Goal: Task Accomplishment & Management: Manage account settings

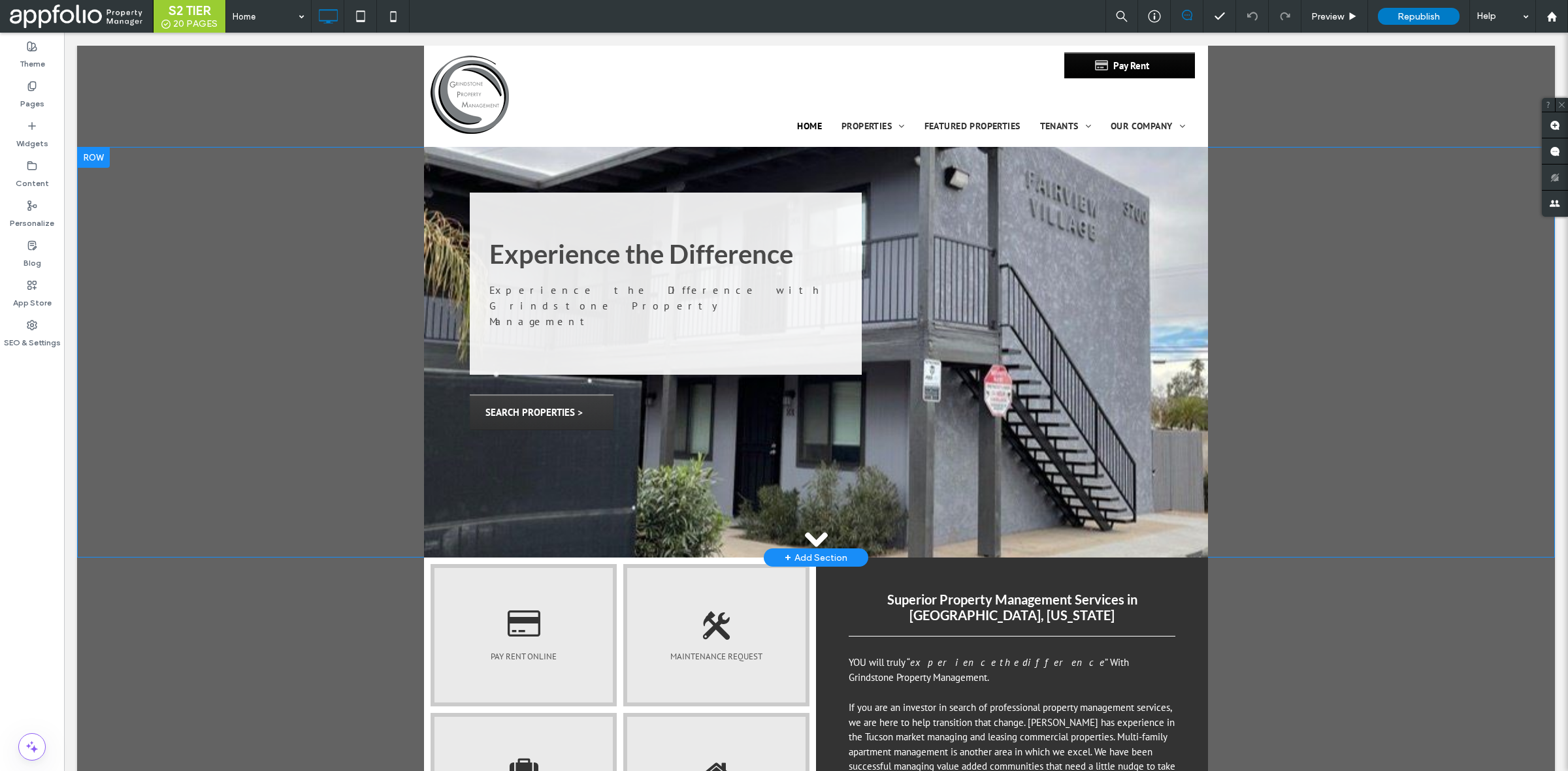
click at [909, 408] on div at bounding box center [816, 352] width 784 height 411
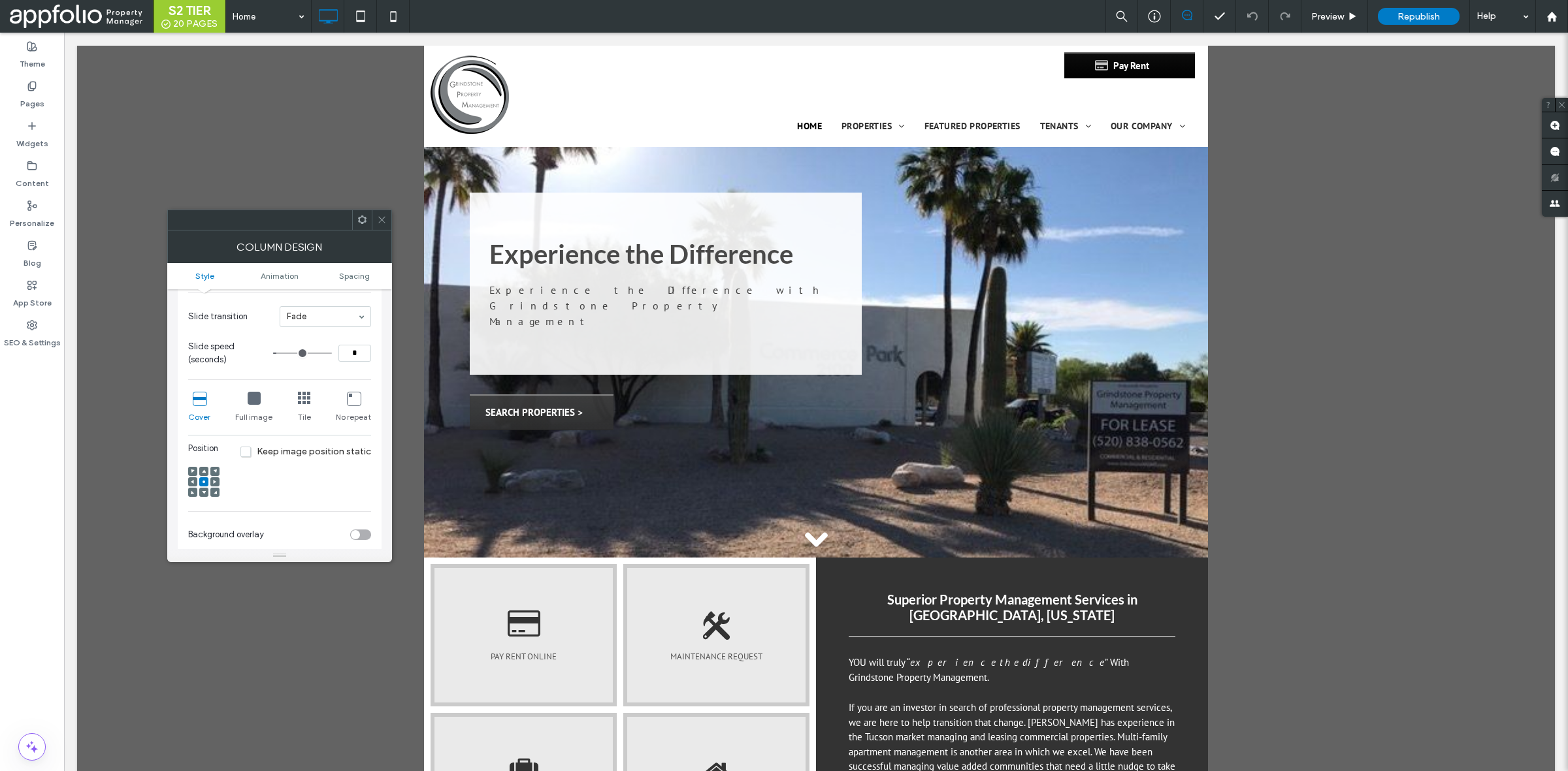
scroll to position [177, 0]
click at [380, 217] on use at bounding box center [381, 220] width 7 height 7
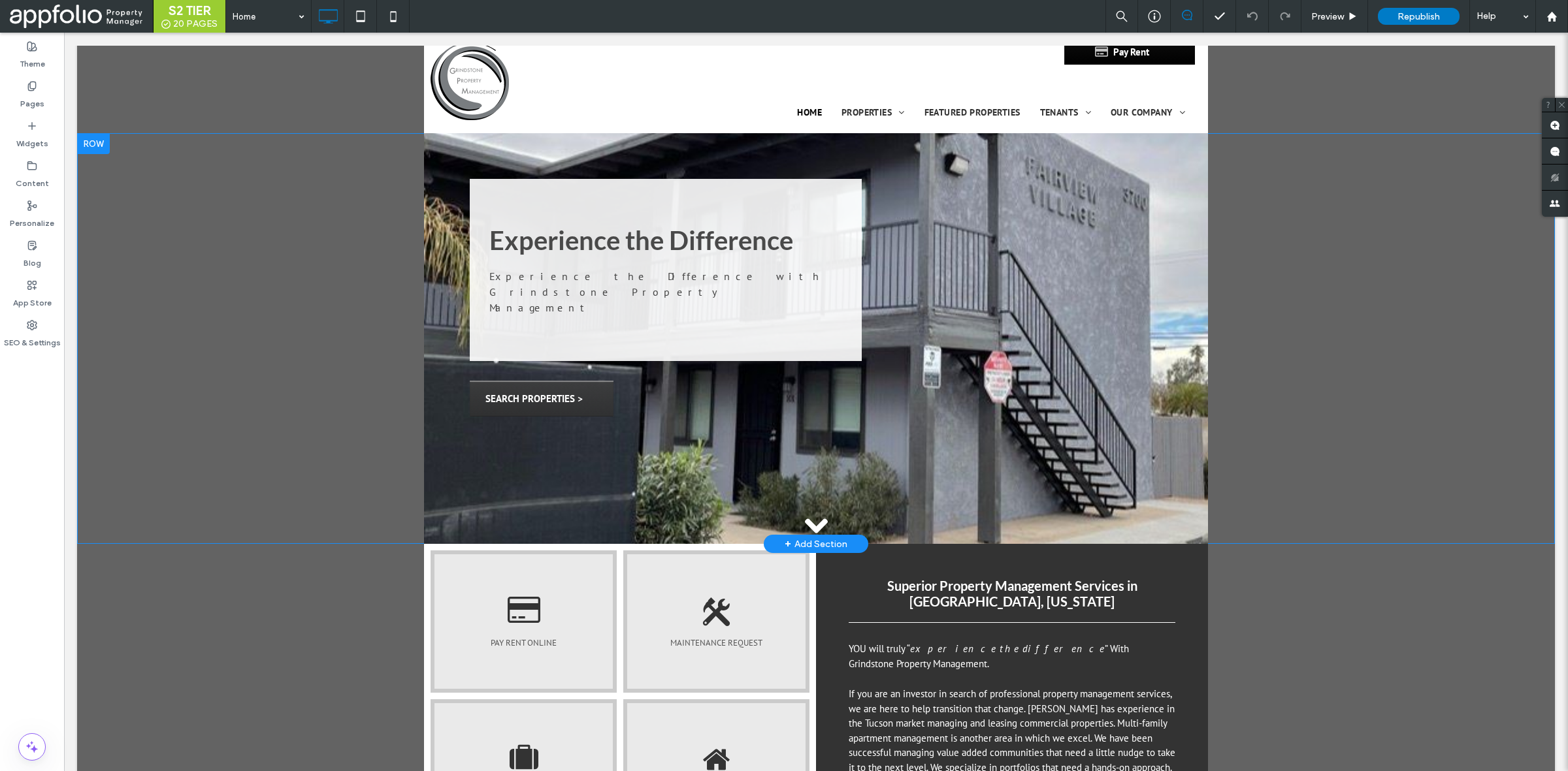
scroll to position [11, 0]
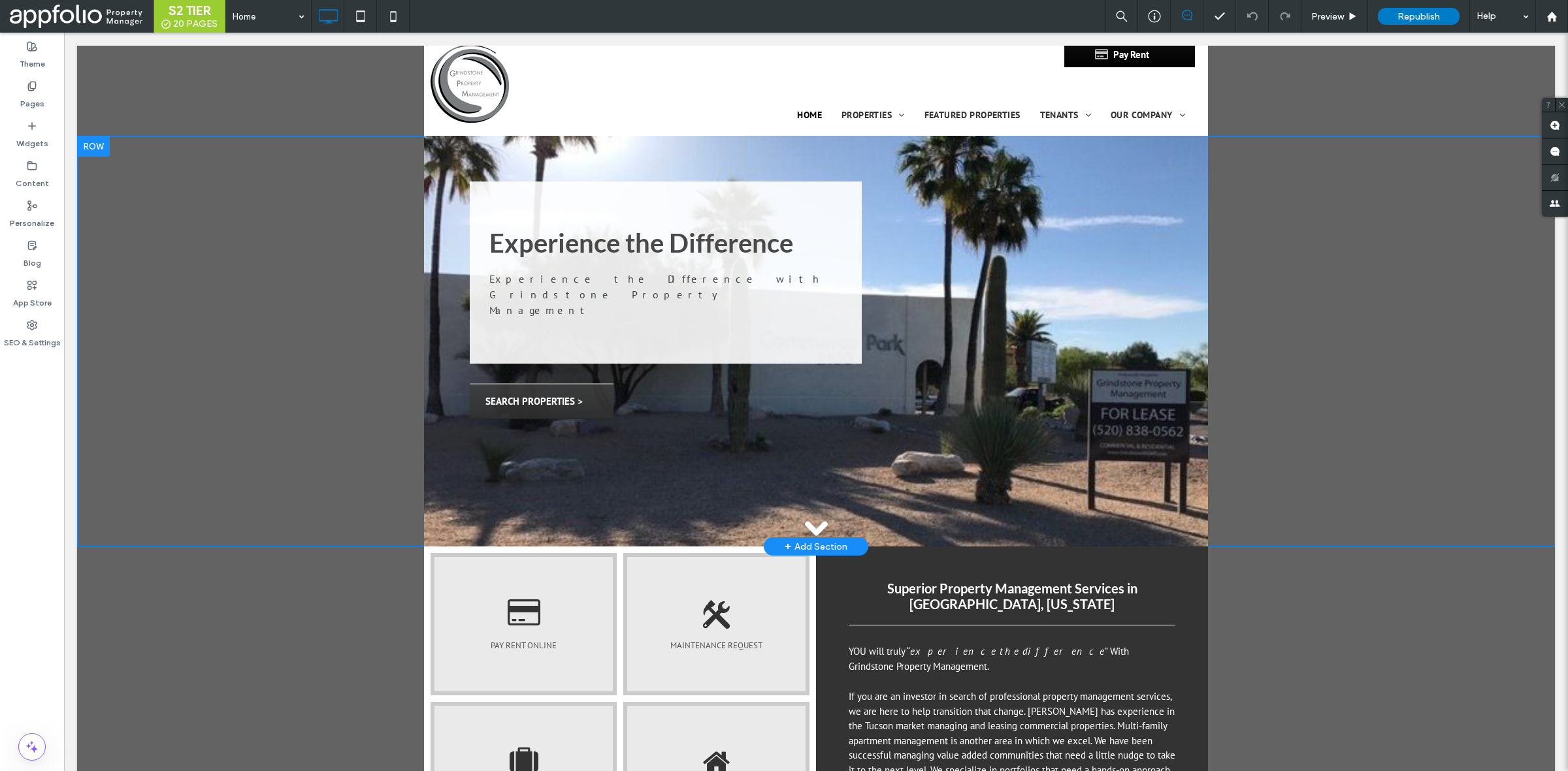
click at [804, 423] on div at bounding box center [816, 341] width 784 height 411
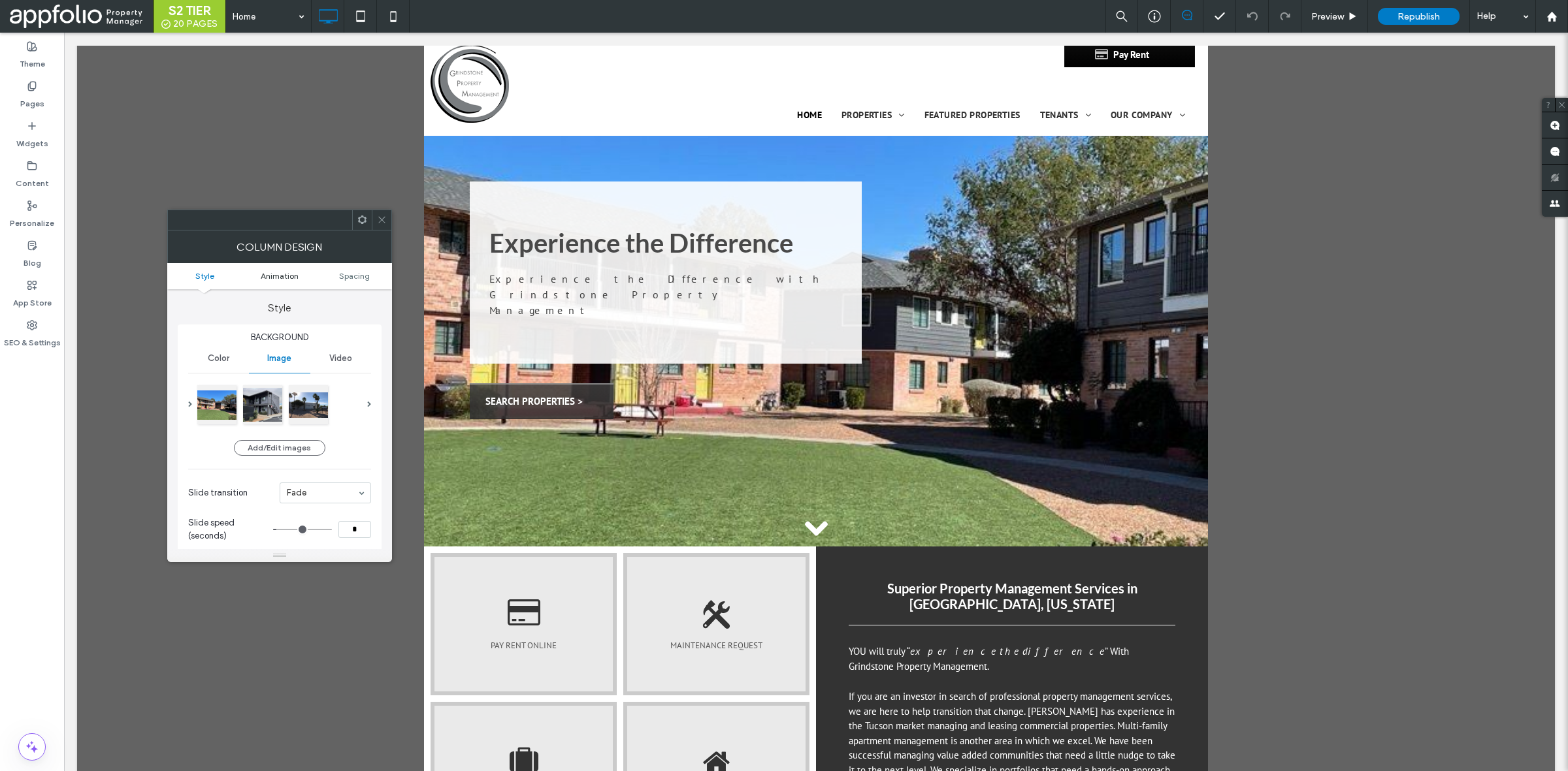
click at [282, 278] on span "Animation" at bounding box center [280, 275] width 38 height 10
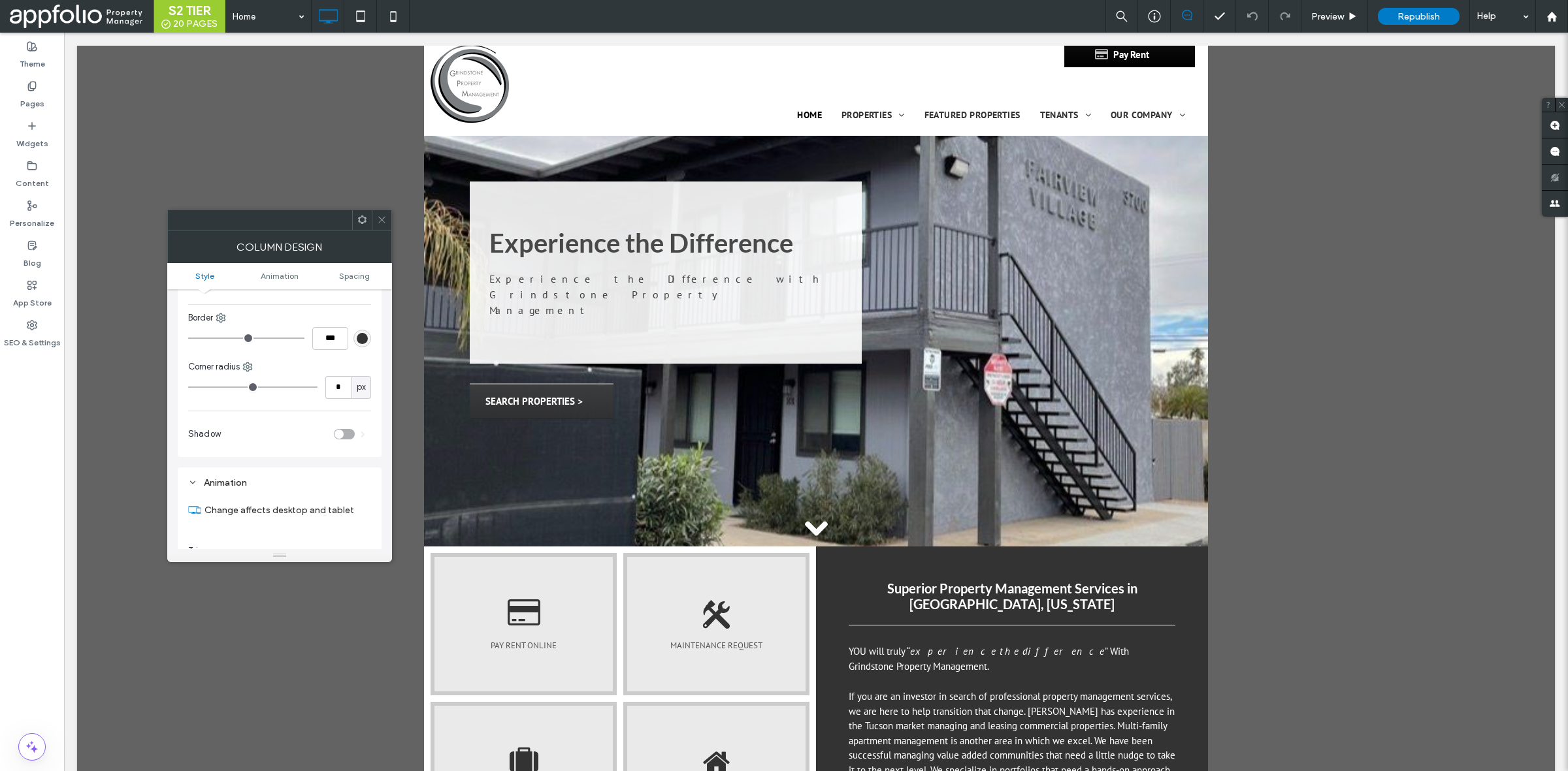
click at [248, 359] on div "Background Color Image Video Add/Edit images Slide transition Fade Slide speed …" at bounding box center [279, 176] width 204 height 562
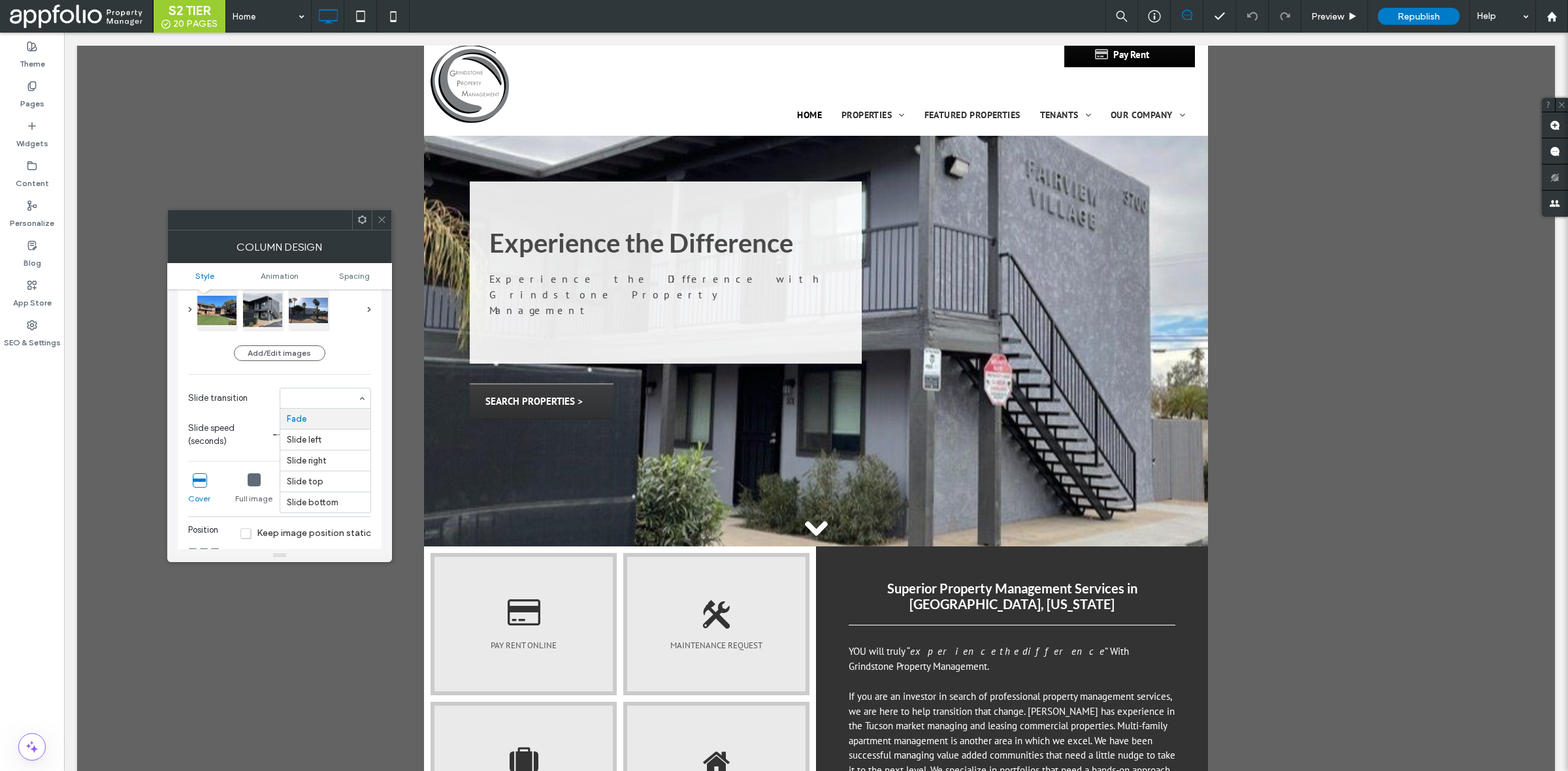
click at [353, 367] on div "Add/Edit images Slide transition Fade Slide left Slide right Slide top Slide bo…" at bounding box center [279, 368] width 183 height 173
click at [353, 367] on div "Add/Edit images Slide transition Fade Slide speed (seconds) *" at bounding box center [279, 368] width 183 height 173
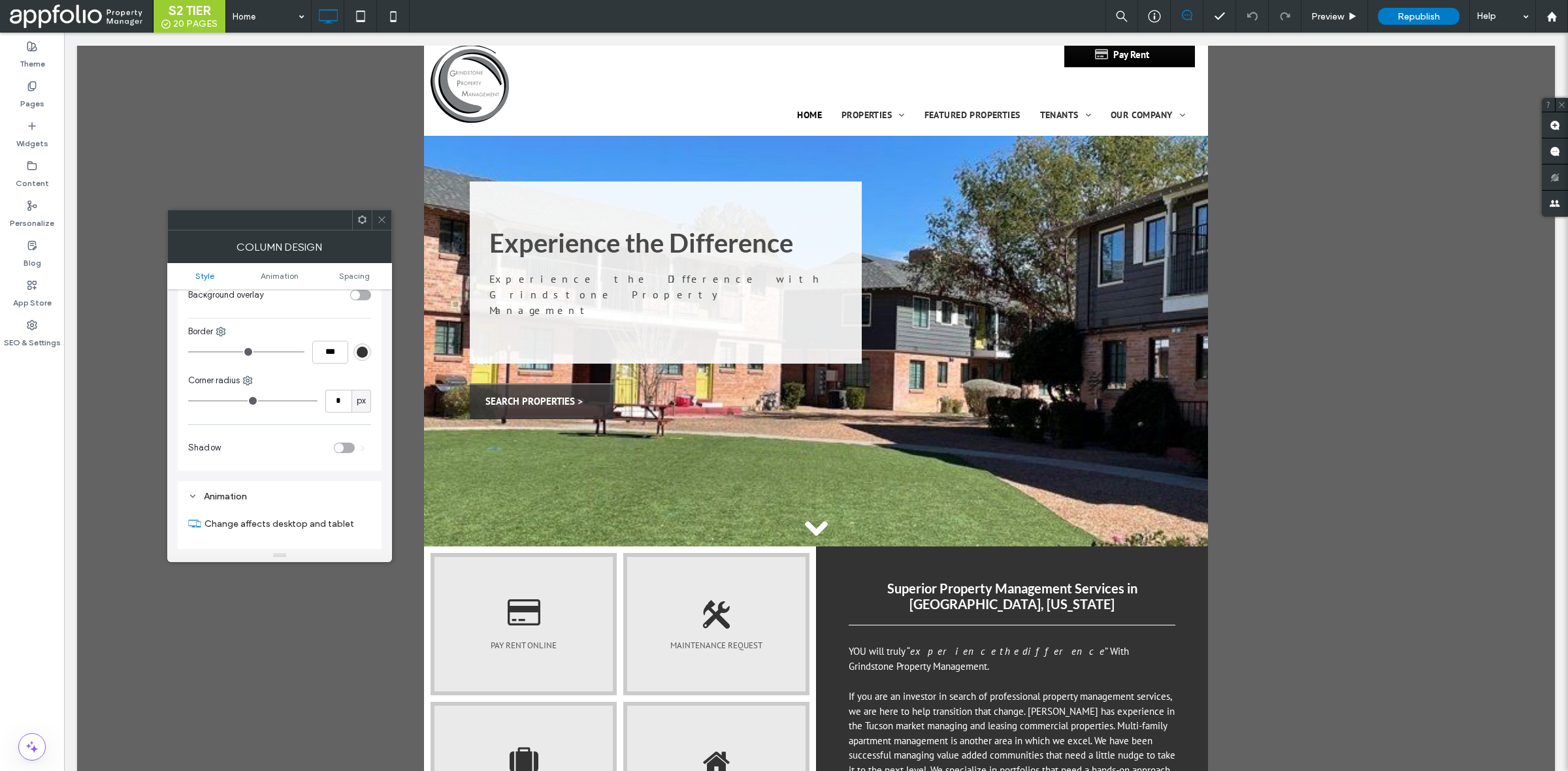
scroll to position [417, 0]
click at [52, 98] on div "Pages" at bounding box center [32, 95] width 64 height 40
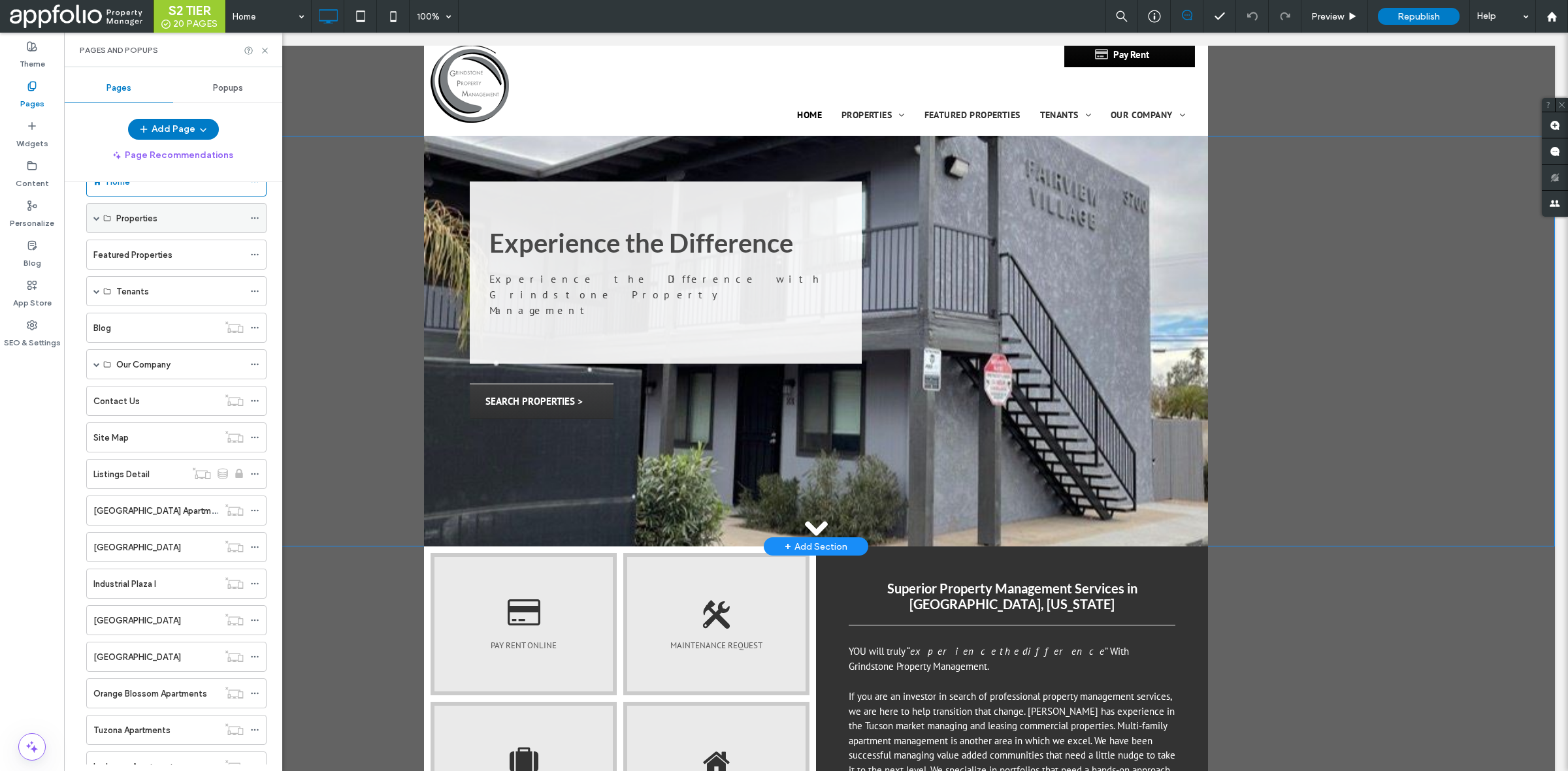
scroll to position [38, 0]
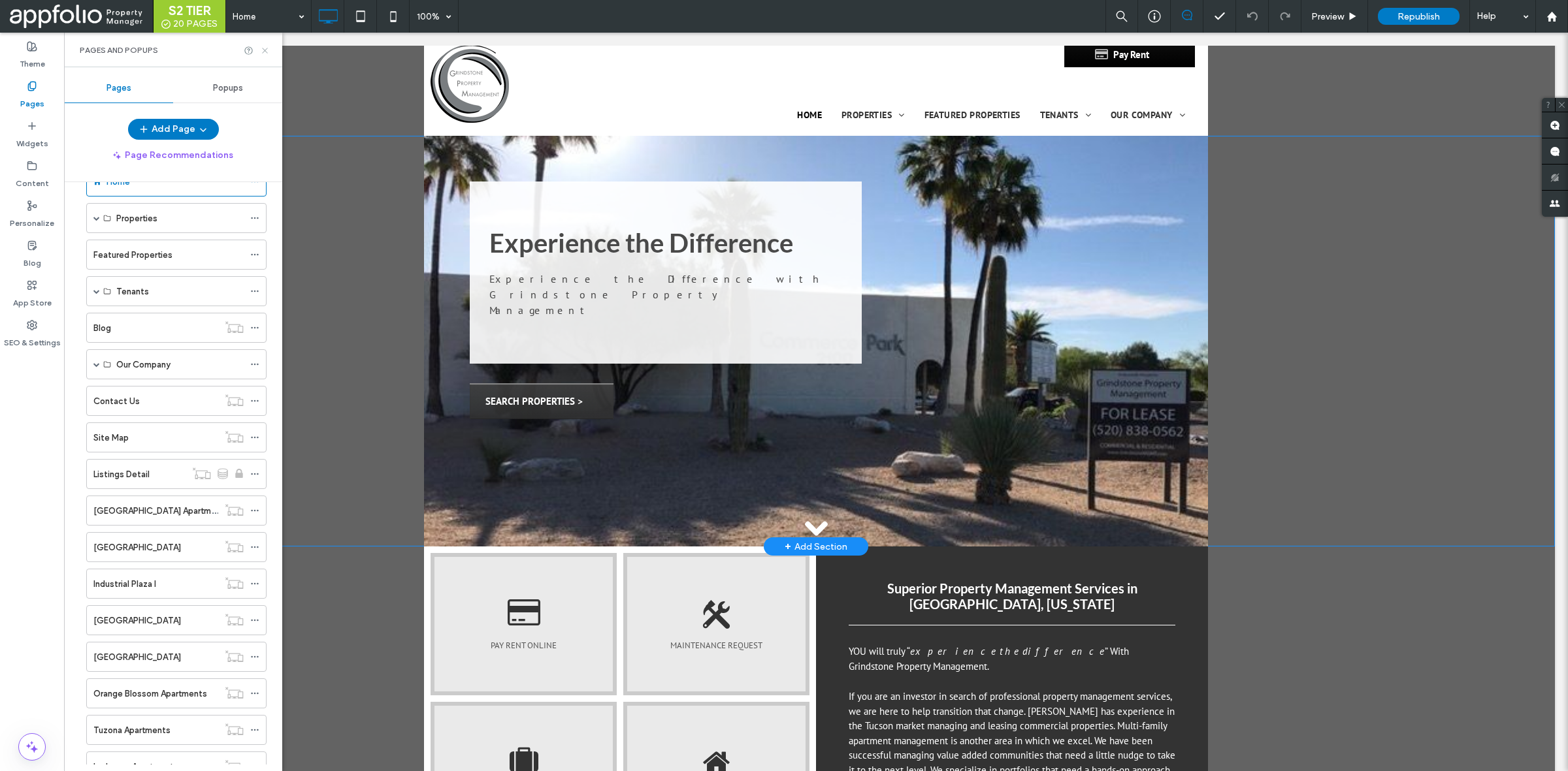
click at [265, 50] on use at bounding box center [264, 50] width 5 height 5
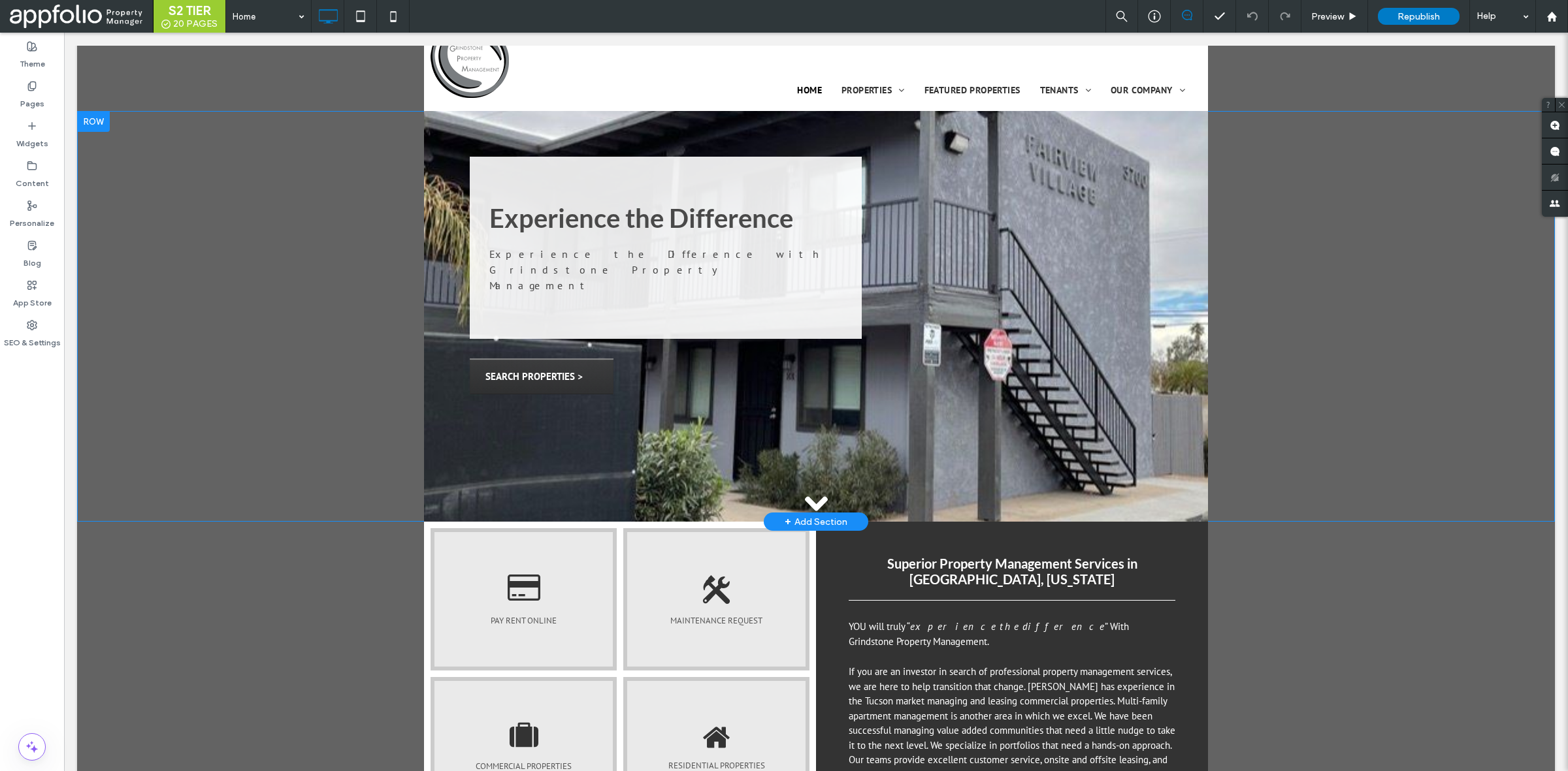
scroll to position [0, 0]
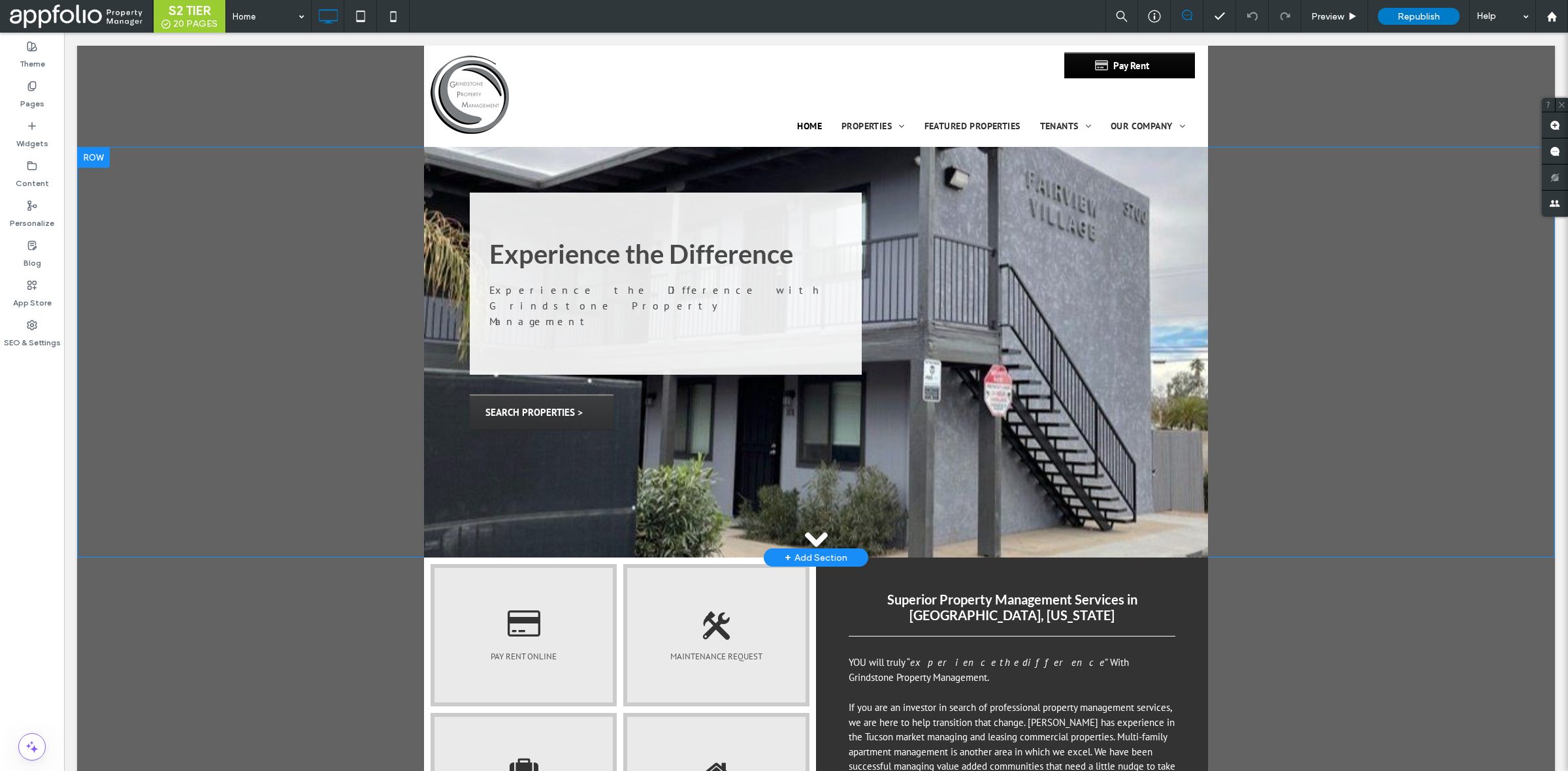
click at [1053, 312] on div at bounding box center [816, 352] width 784 height 411
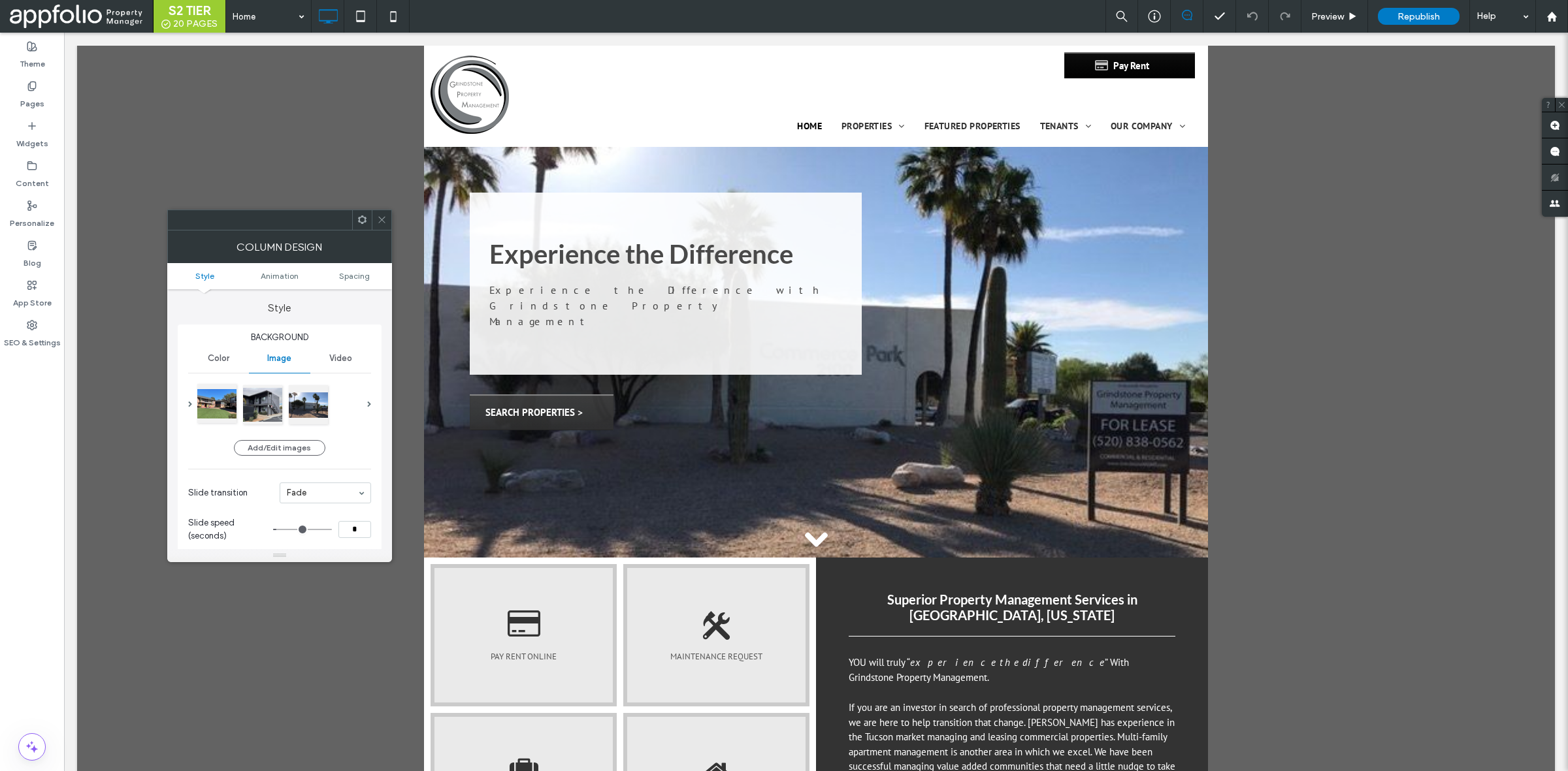
click at [217, 404] on div at bounding box center [217, 403] width 39 height 39
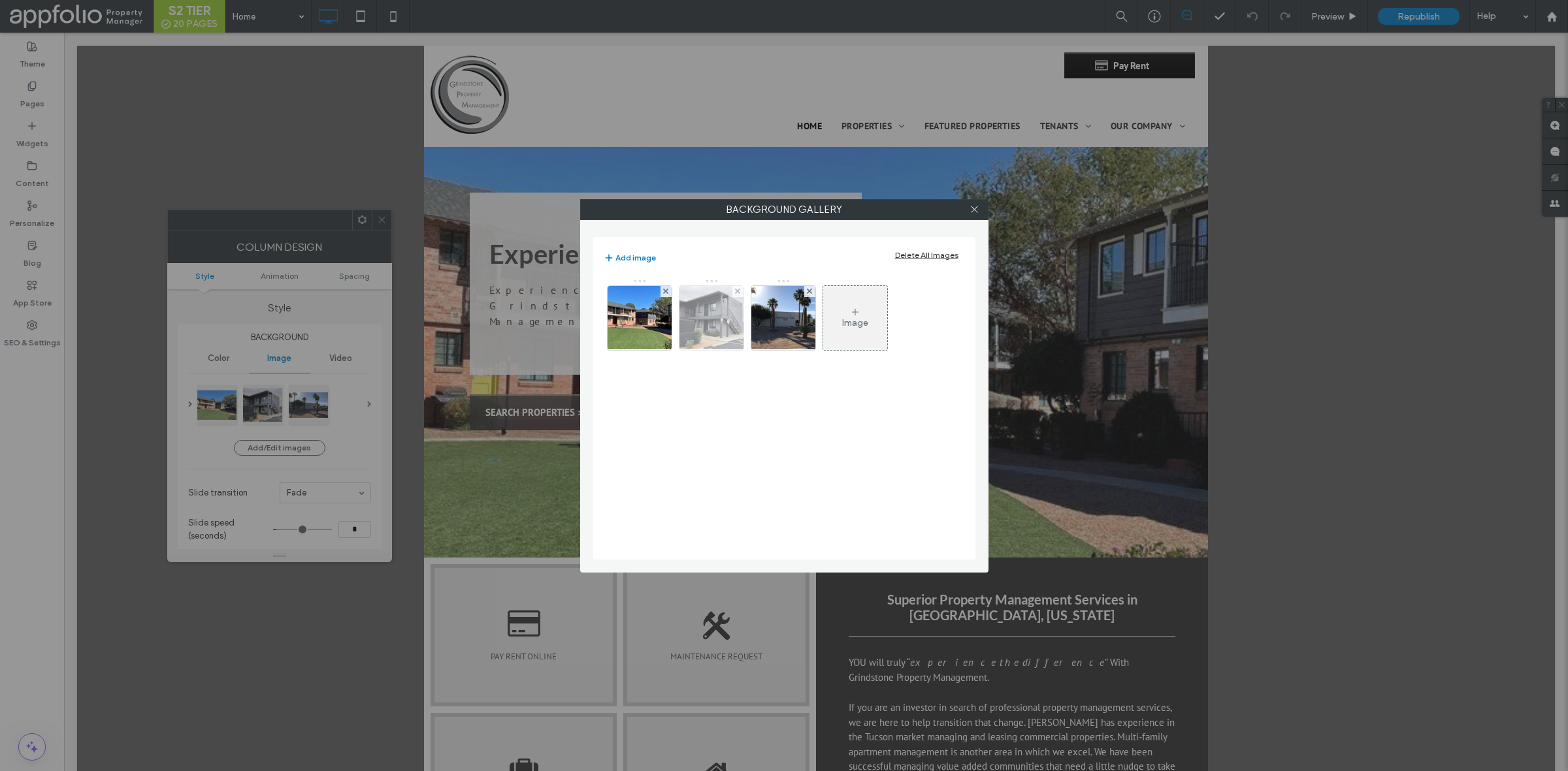
click at [690, 332] on div at bounding box center [712, 318] width 64 height 64
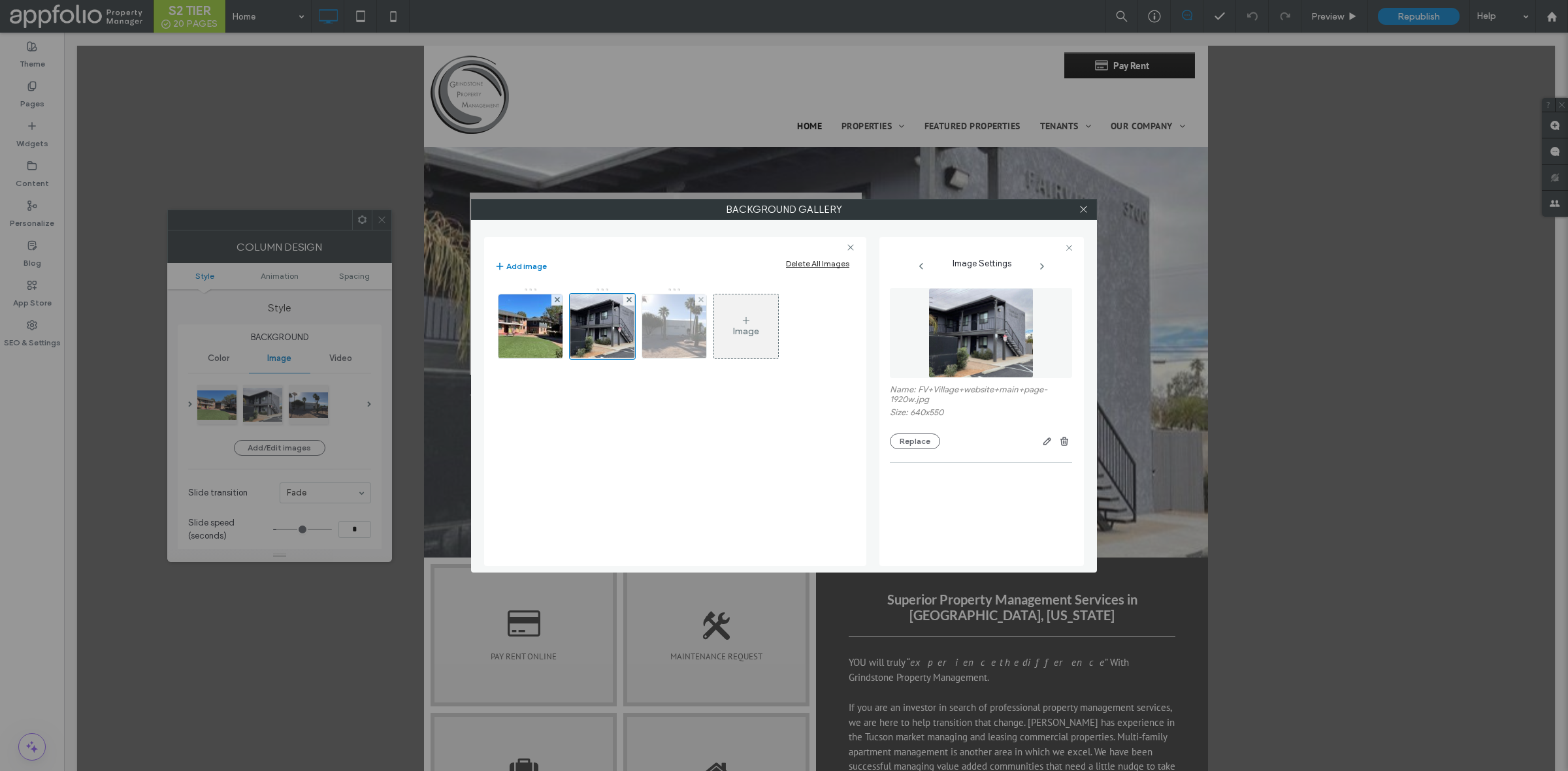
click at [690, 341] on img at bounding box center [673, 327] width 97 height 64
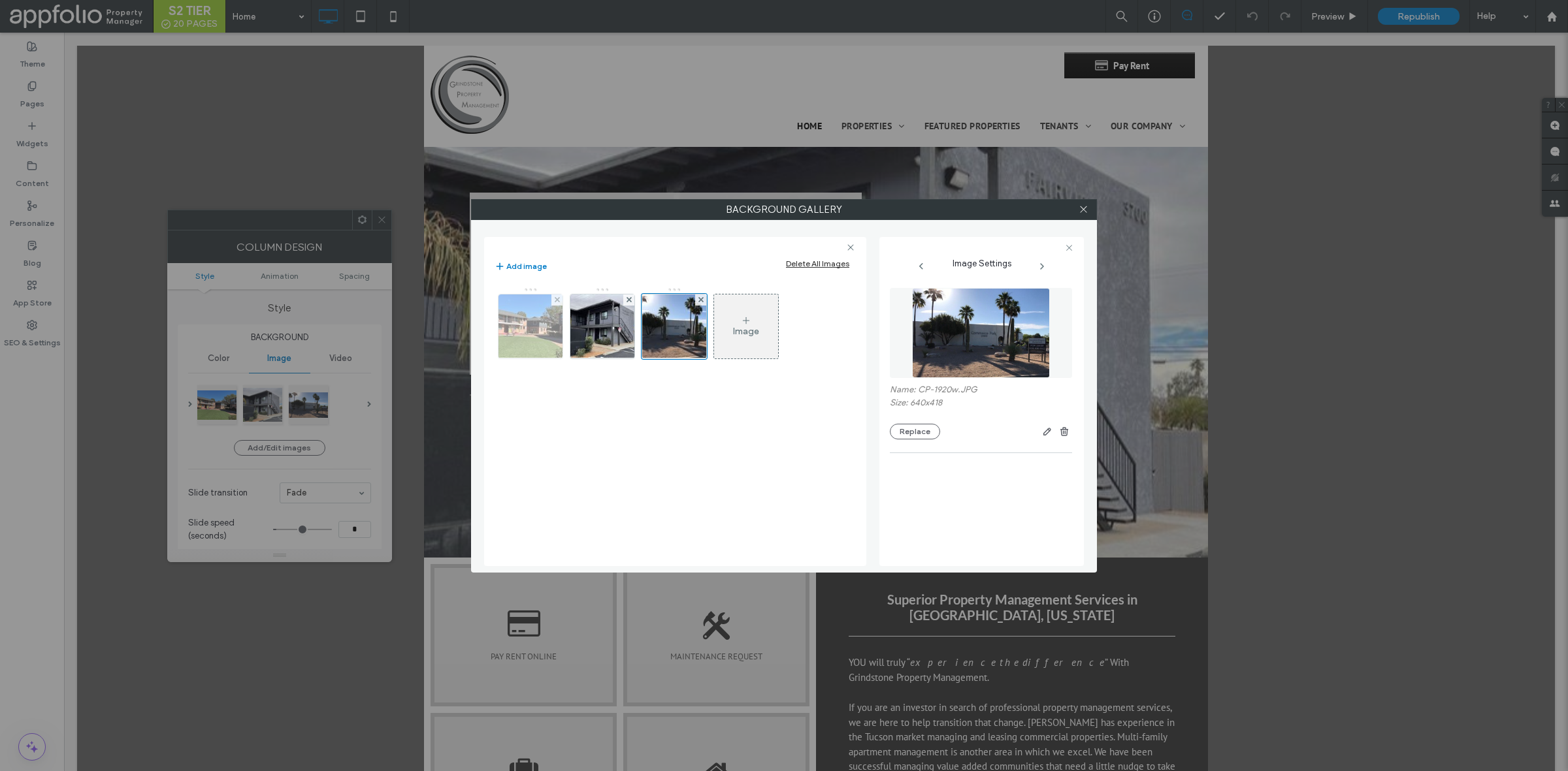
click at [498, 330] on img at bounding box center [531, 327] width 86 height 64
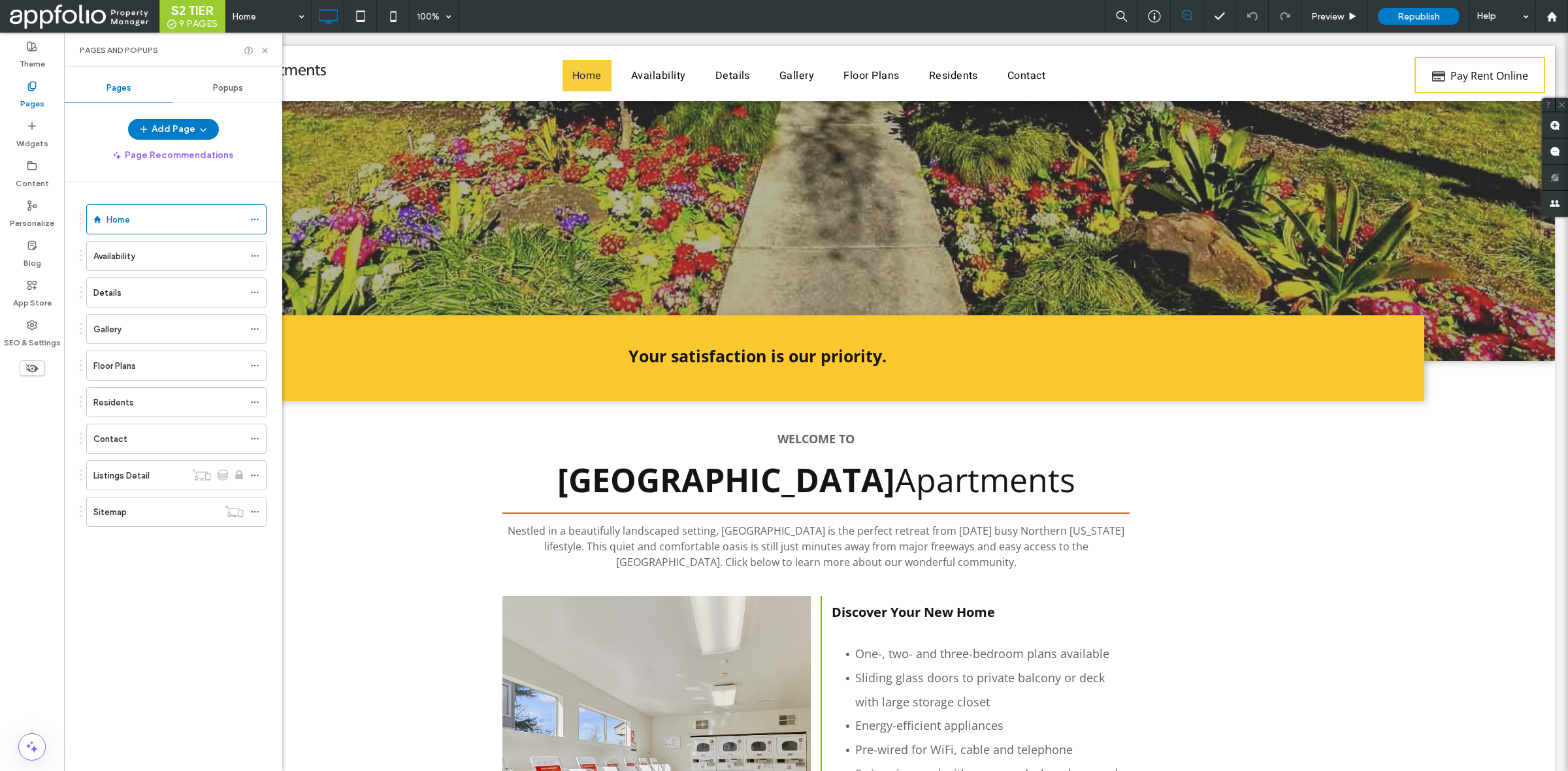
scroll to position [516, 0]
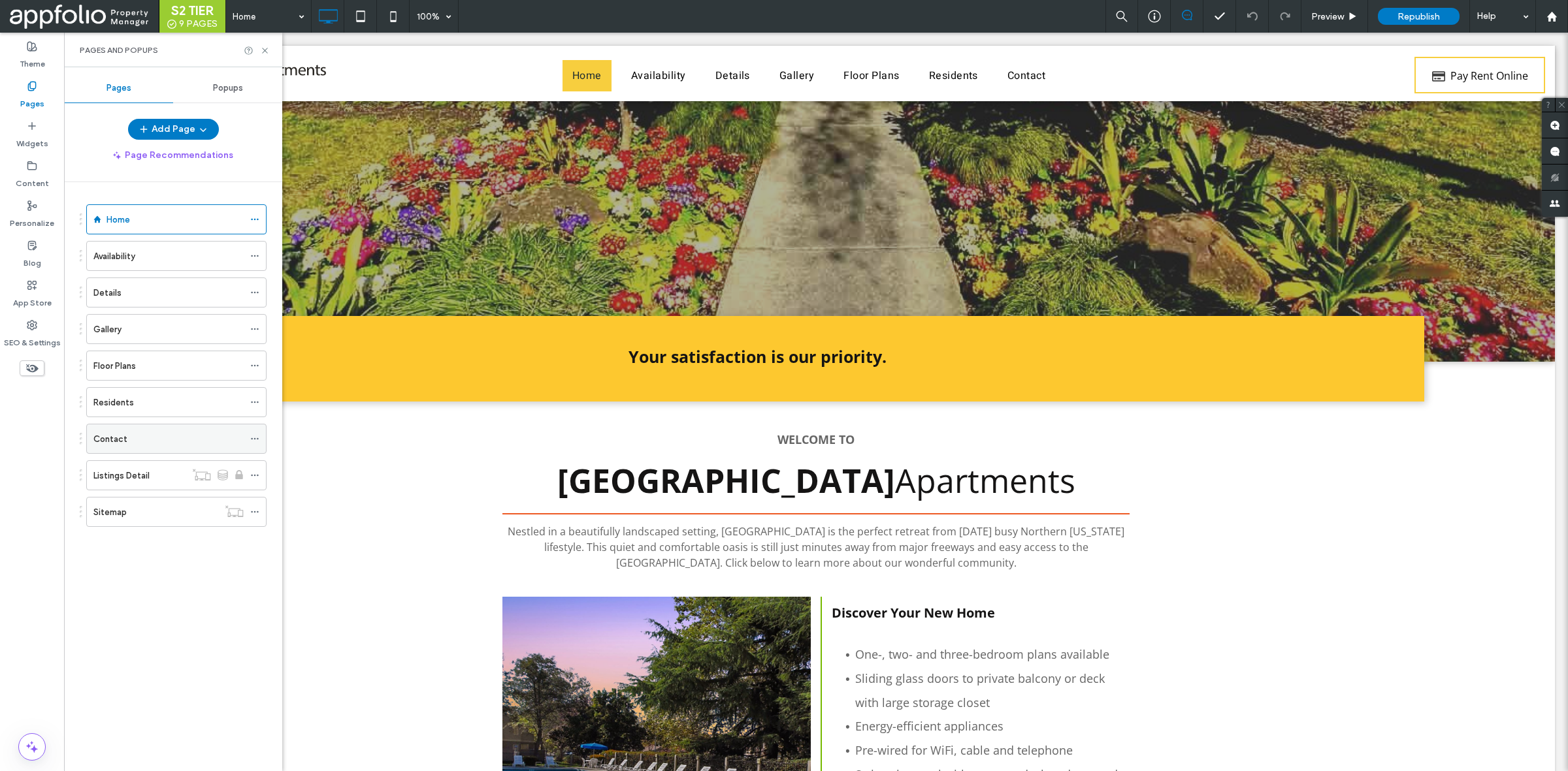
click at [209, 428] on div "Contact" at bounding box center [168, 439] width 150 height 29
click at [262, 49] on div at bounding box center [784, 386] width 1568 height 771
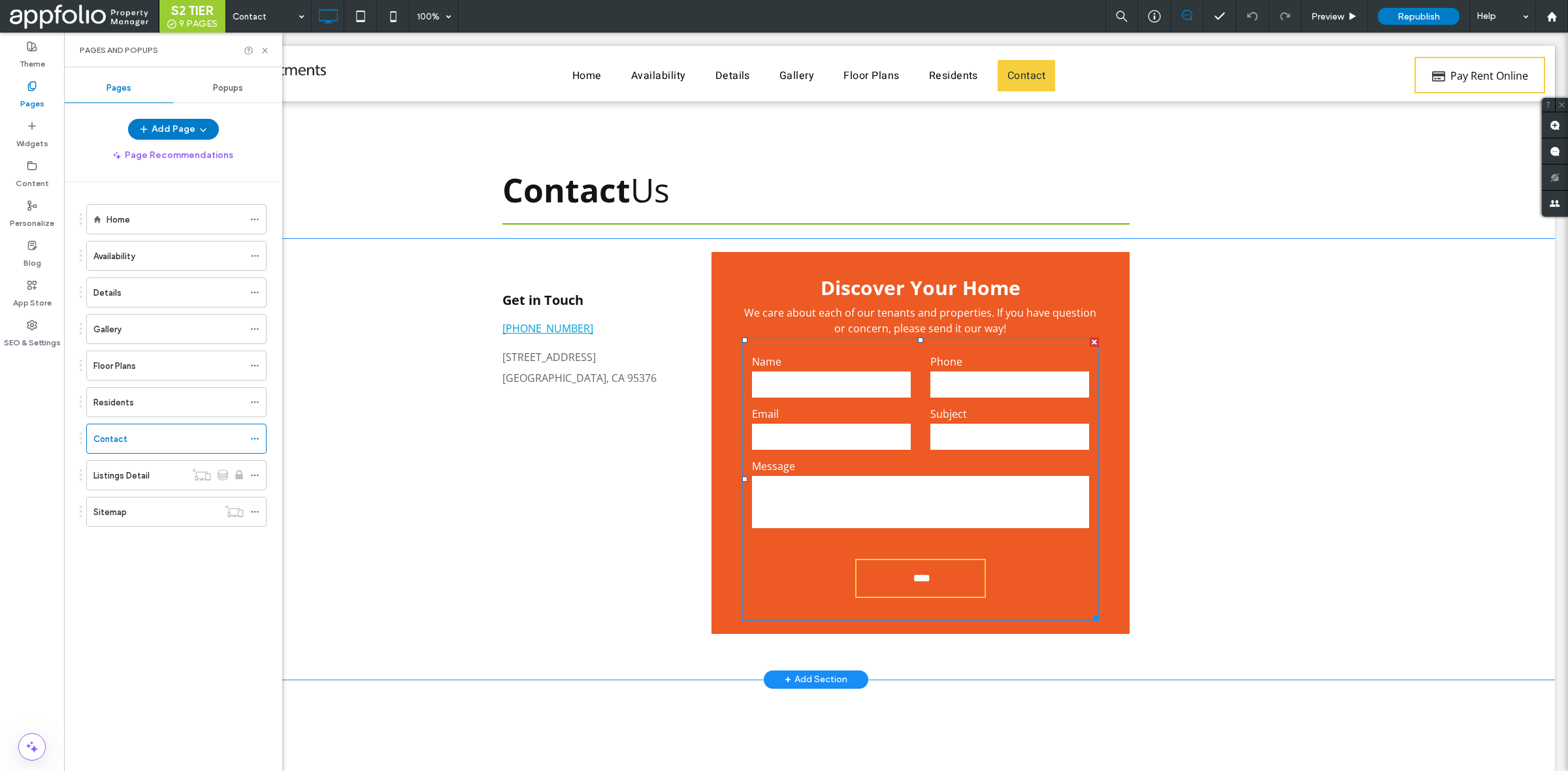
click at [804, 544] on form "Name Phone Email Subject Message ****" at bounding box center [921, 479] width 357 height 284
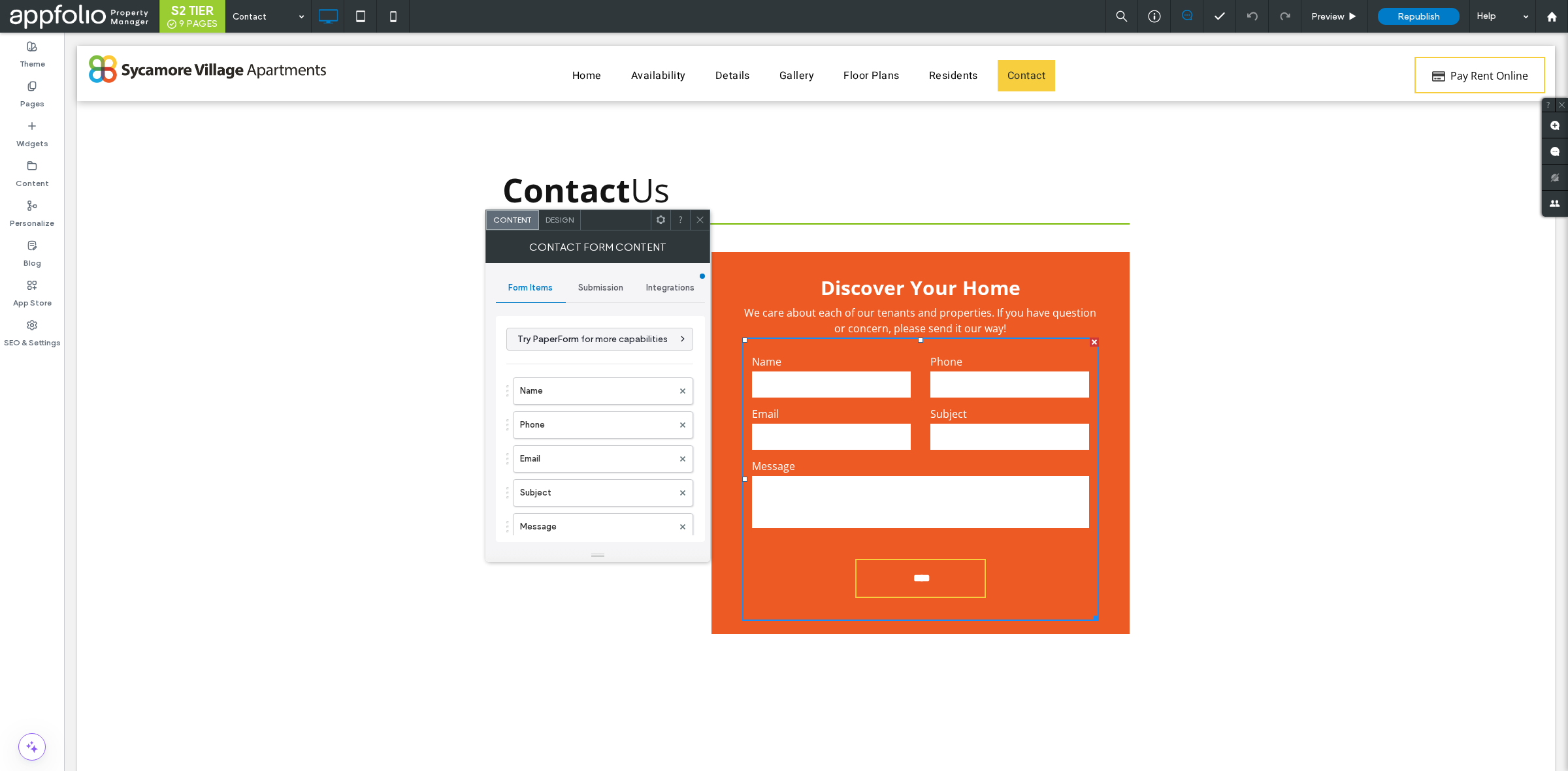
click at [609, 288] on span "Submission" at bounding box center [601, 288] width 45 height 11
click at [621, 363] on label "New submission notification" at bounding box center [601, 350] width 174 height 26
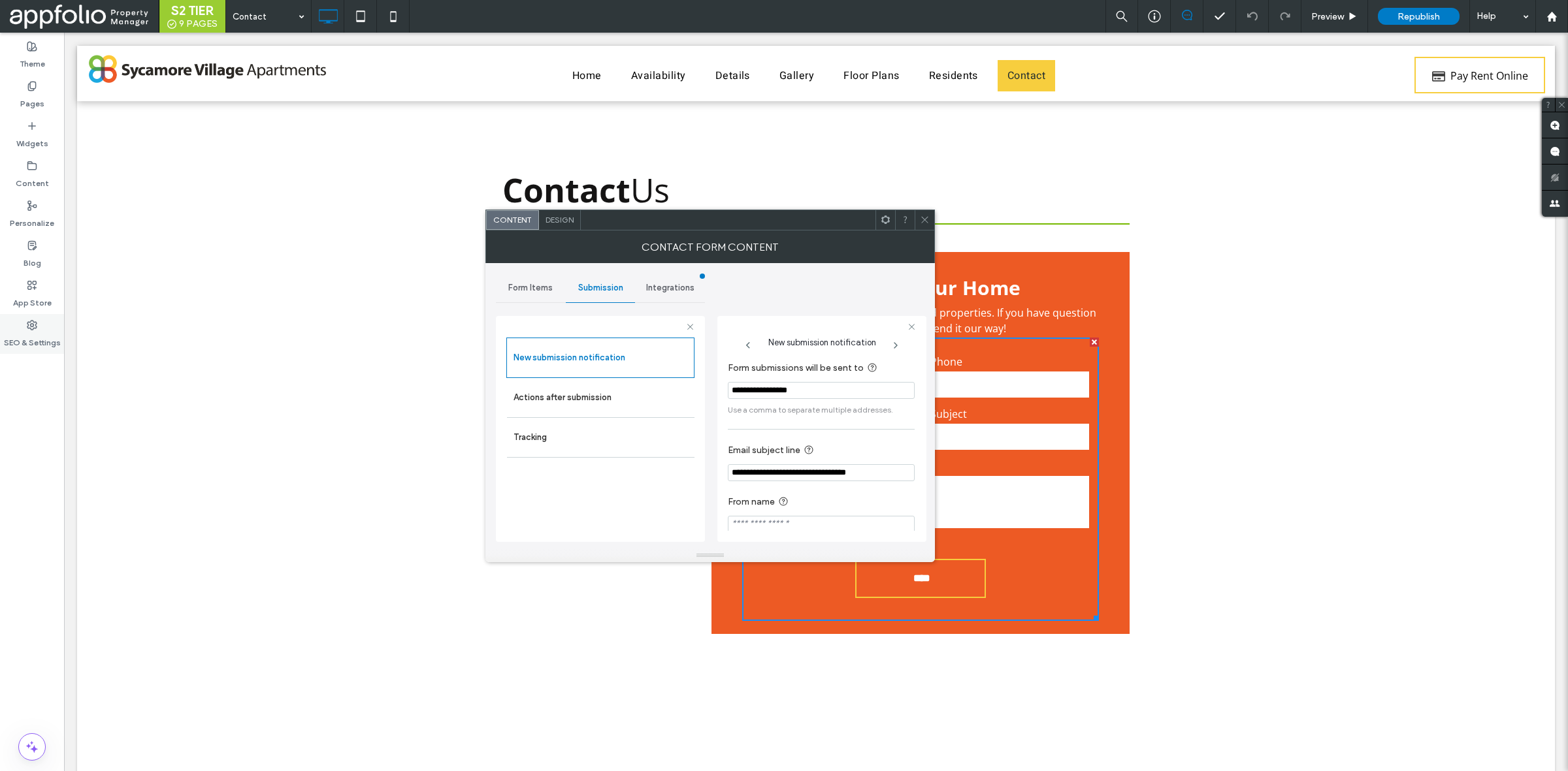
click at [52, 337] on label "SEO & Settings" at bounding box center [32, 340] width 57 height 18
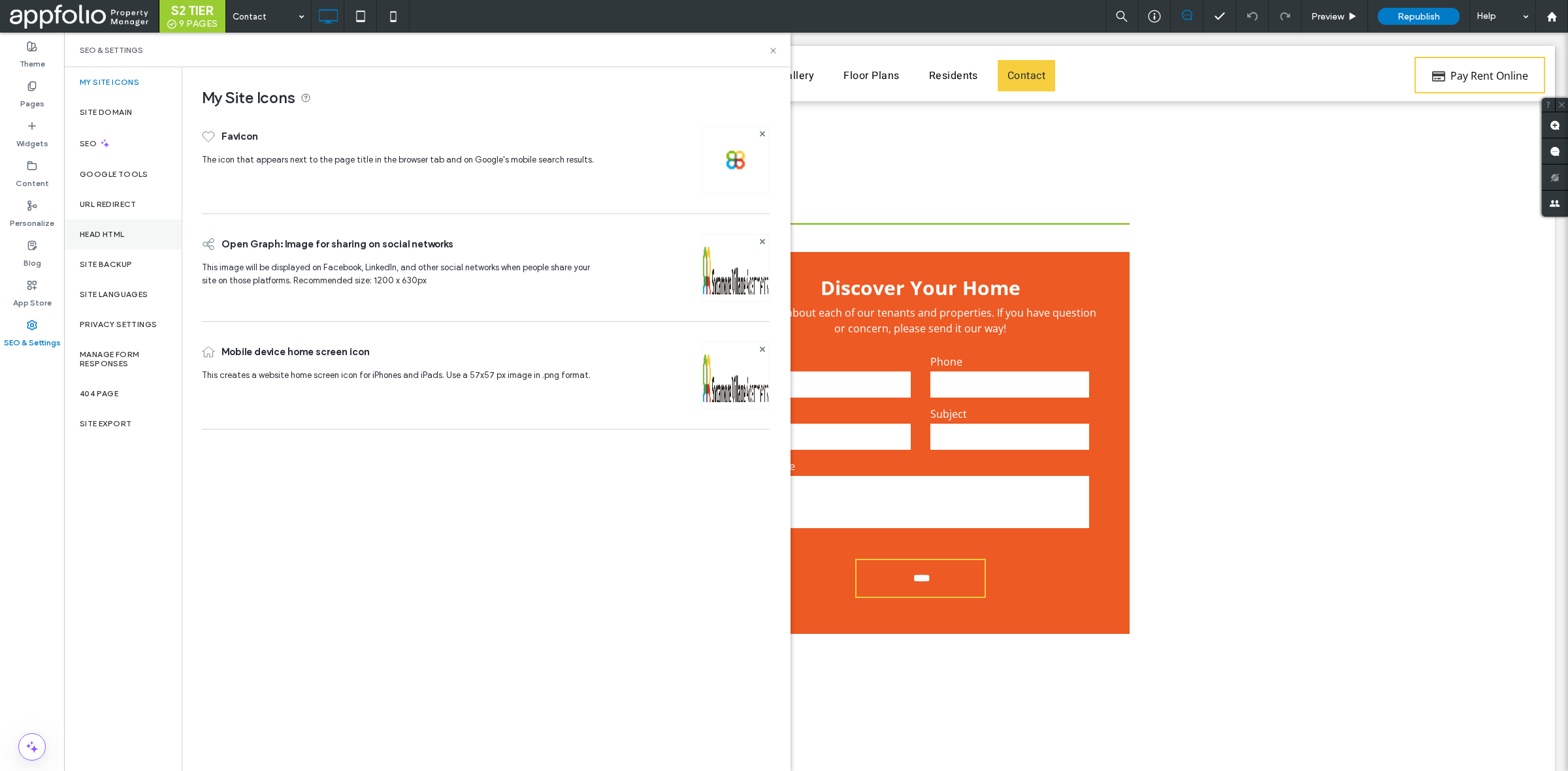
click at [118, 248] on div "Head HTML" at bounding box center [123, 234] width 118 height 30
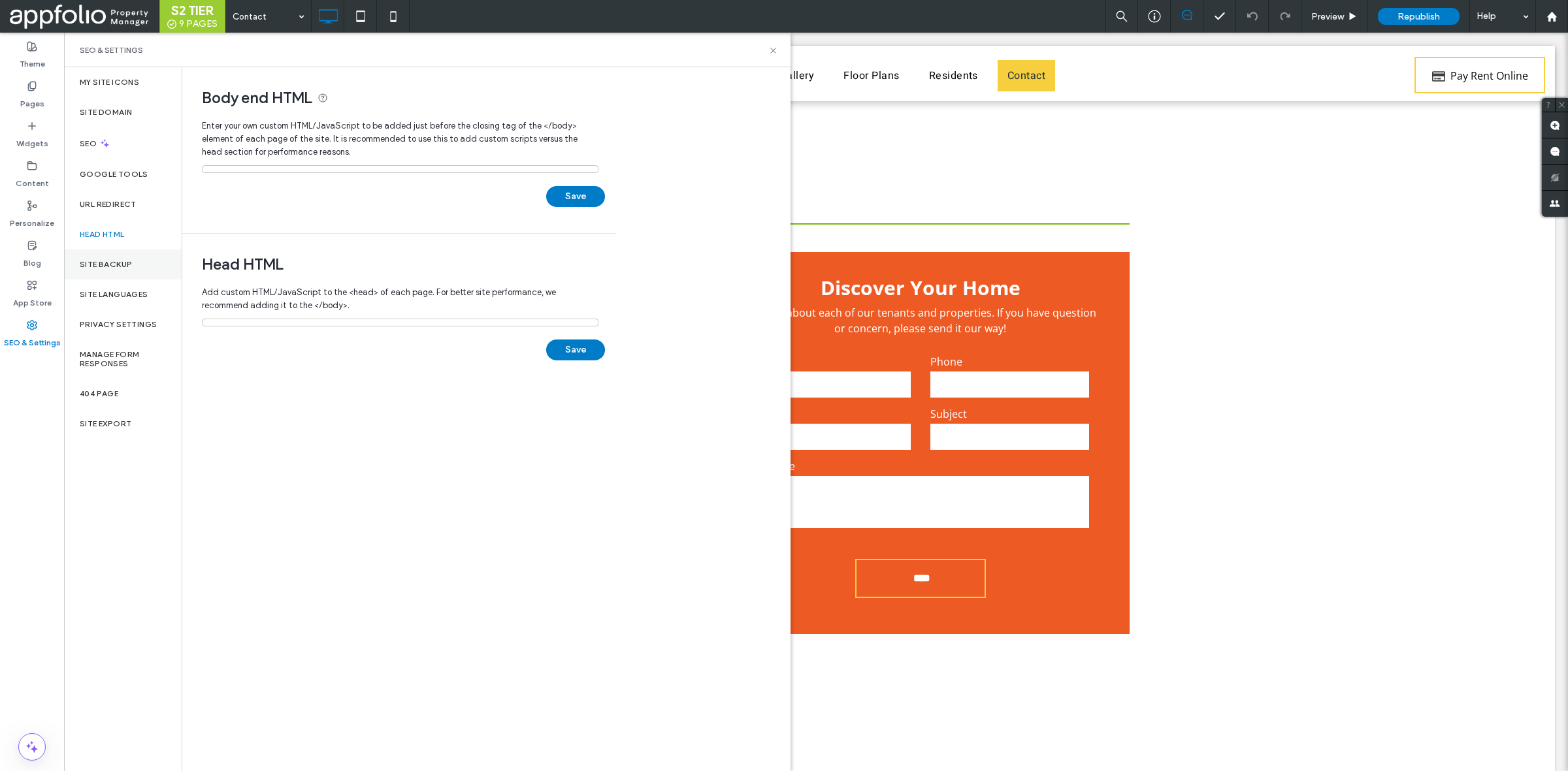
click at [119, 272] on div "Site Backup" at bounding box center [123, 264] width 118 height 30
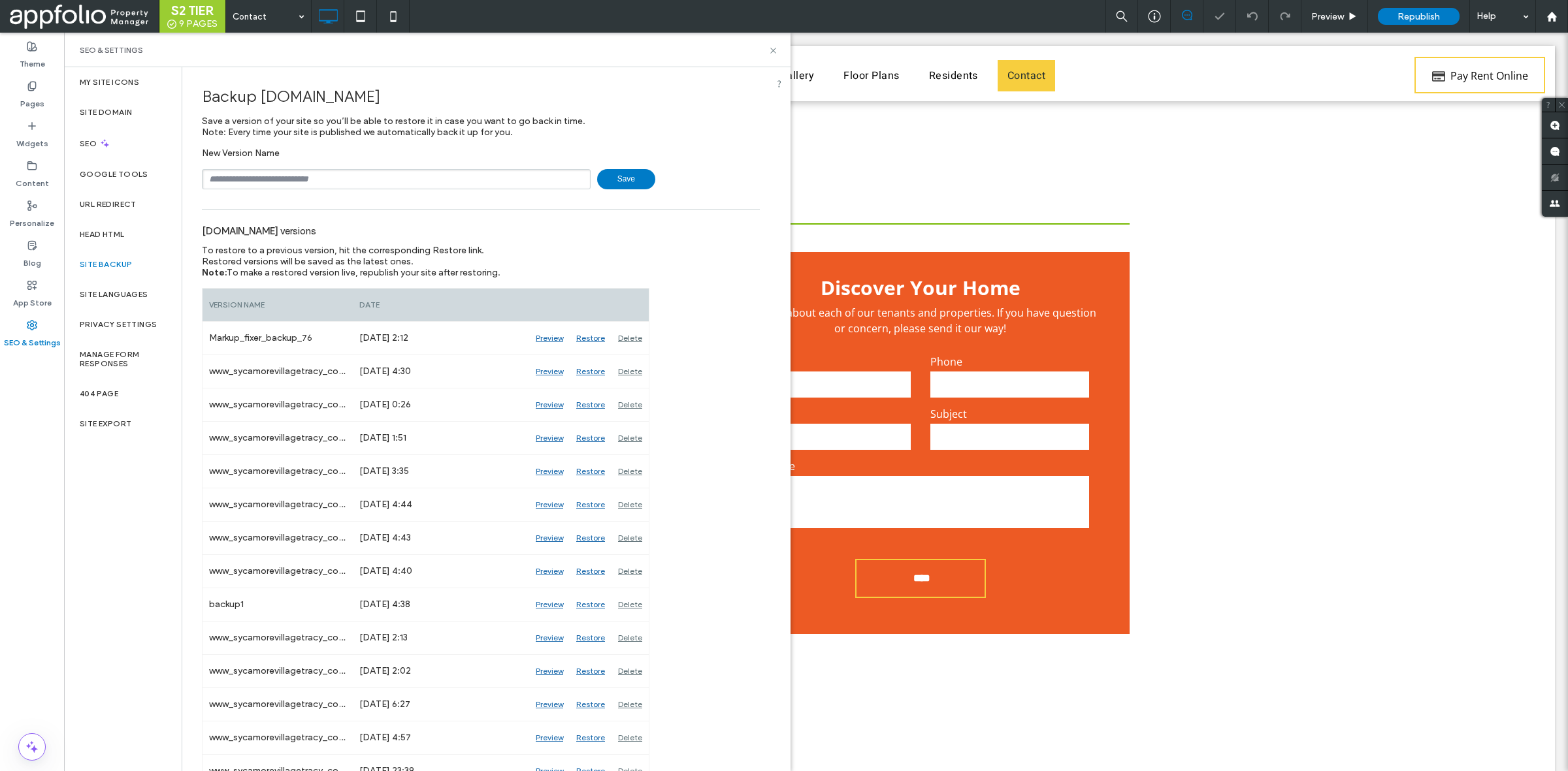
click at [412, 173] on input "text" at bounding box center [396, 179] width 389 height 20
type input "**********"
click at [623, 186] on span "Save" at bounding box center [626, 179] width 58 height 20
click at [775, 47] on icon at bounding box center [773, 50] width 10 height 10
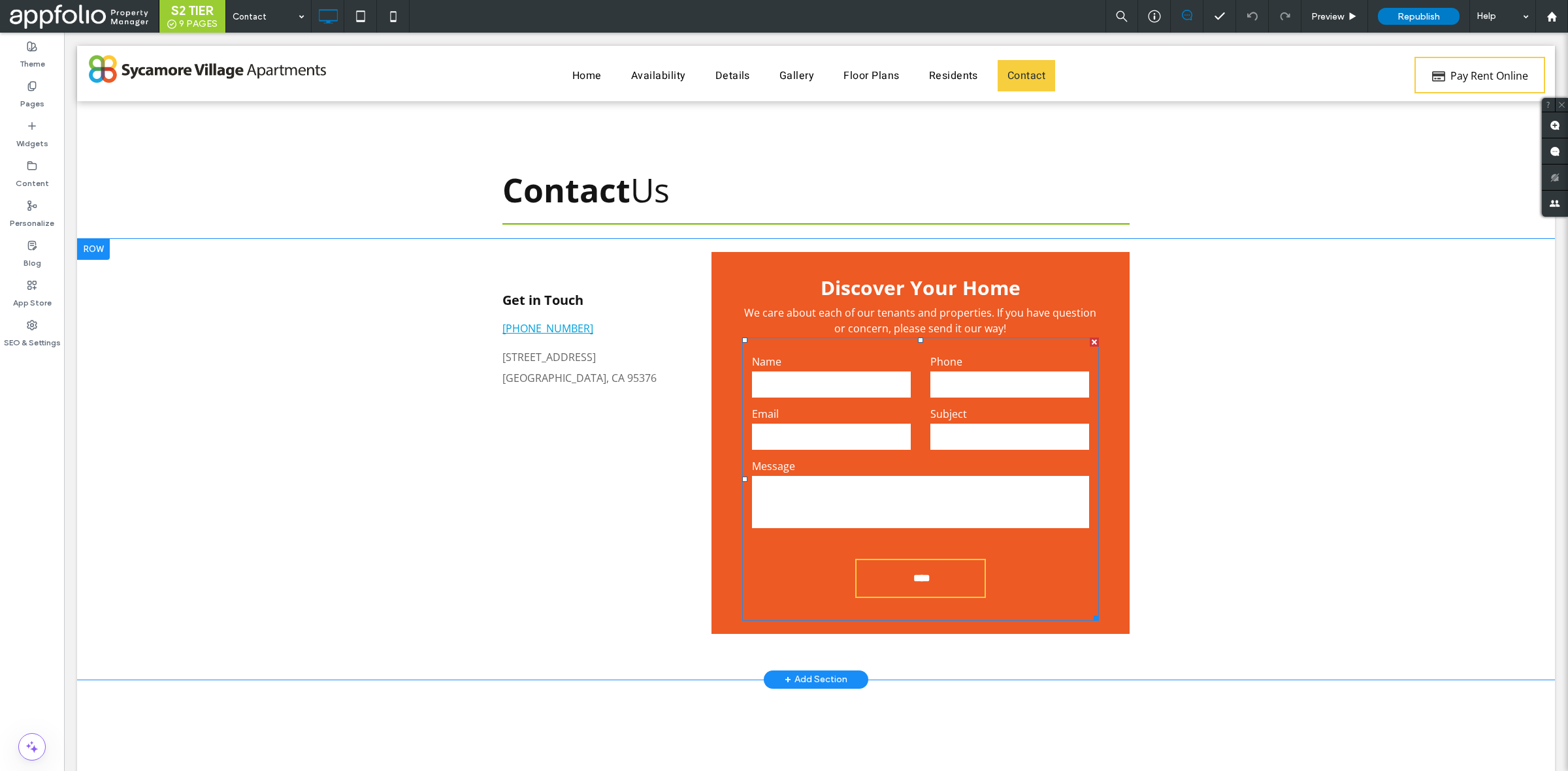
click at [794, 595] on form "Name Phone Email Subject Message ****" at bounding box center [921, 479] width 357 height 284
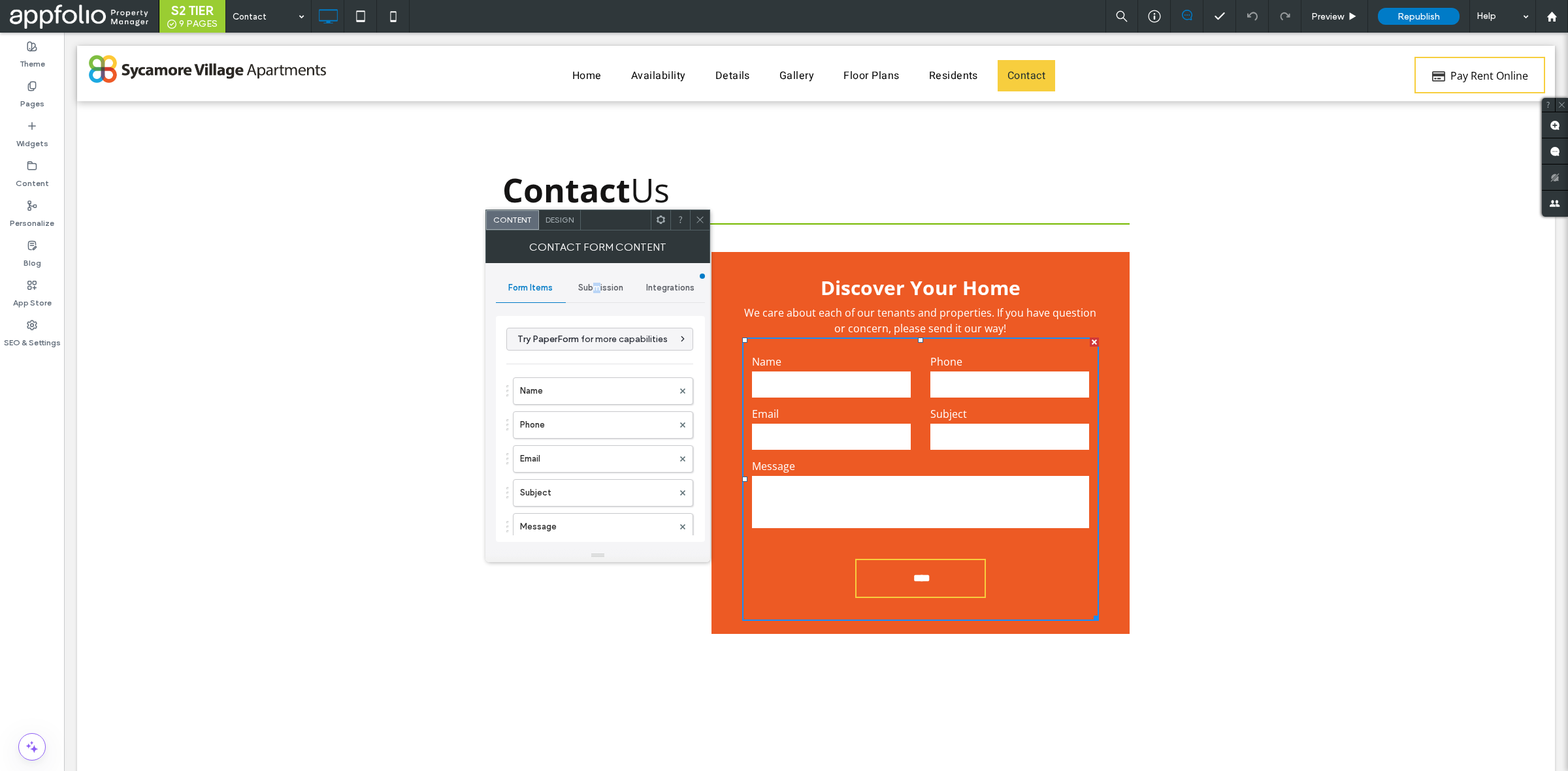
click at [601, 288] on div "Submission" at bounding box center [600, 288] width 70 height 29
click at [569, 355] on label "New submission notification" at bounding box center [601, 350] width 174 height 26
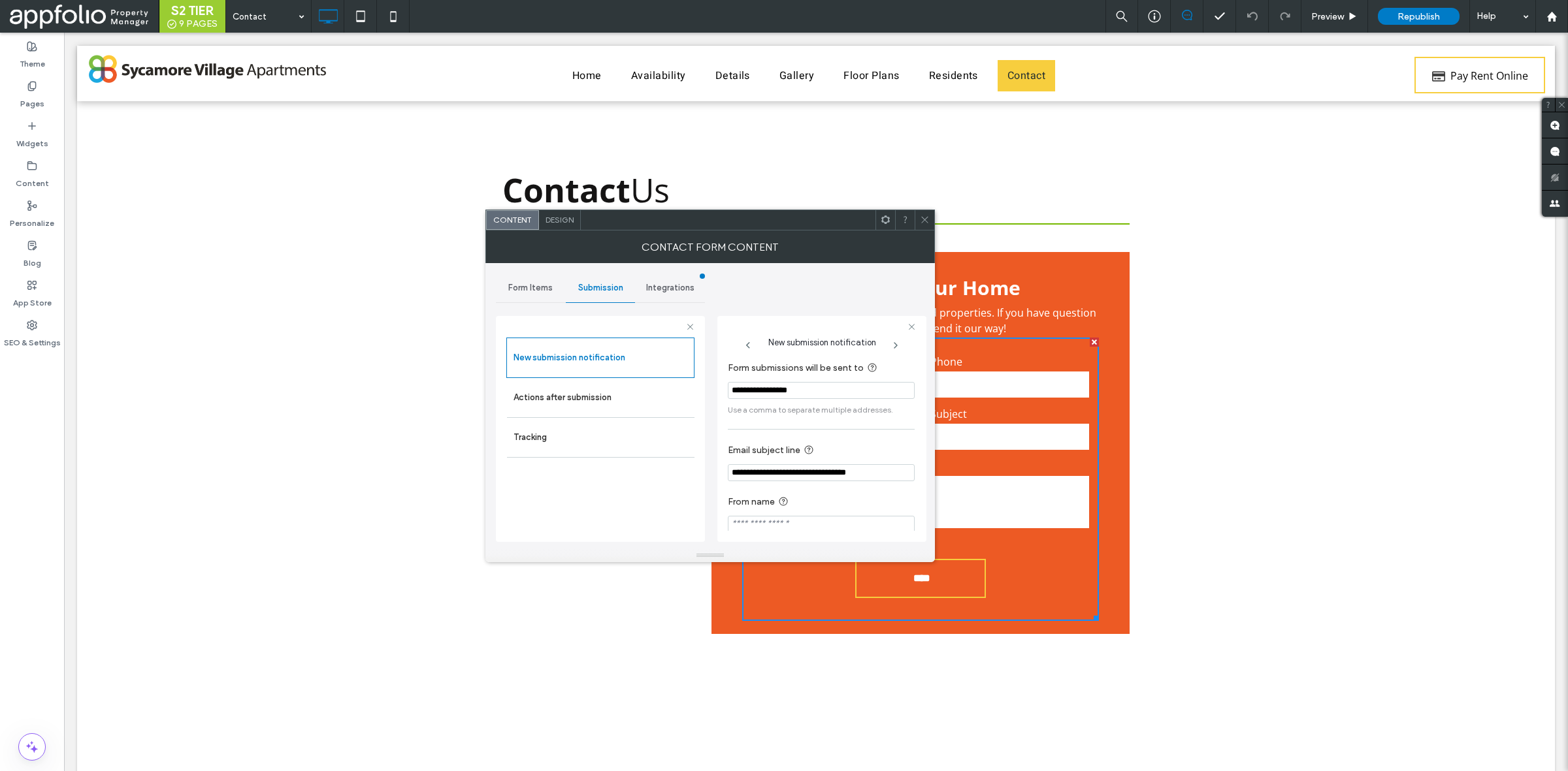
click at [840, 391] on input "**********" at bounding box center [821, 390] width 187 height 17
paste input "**********"
type input "**********"
click at [833, 426] on div "**********" at bounding box center [821, 447] width 187 height 185
click at [926, 223] on icon at bounding box center [924, 220] width 10 height 10
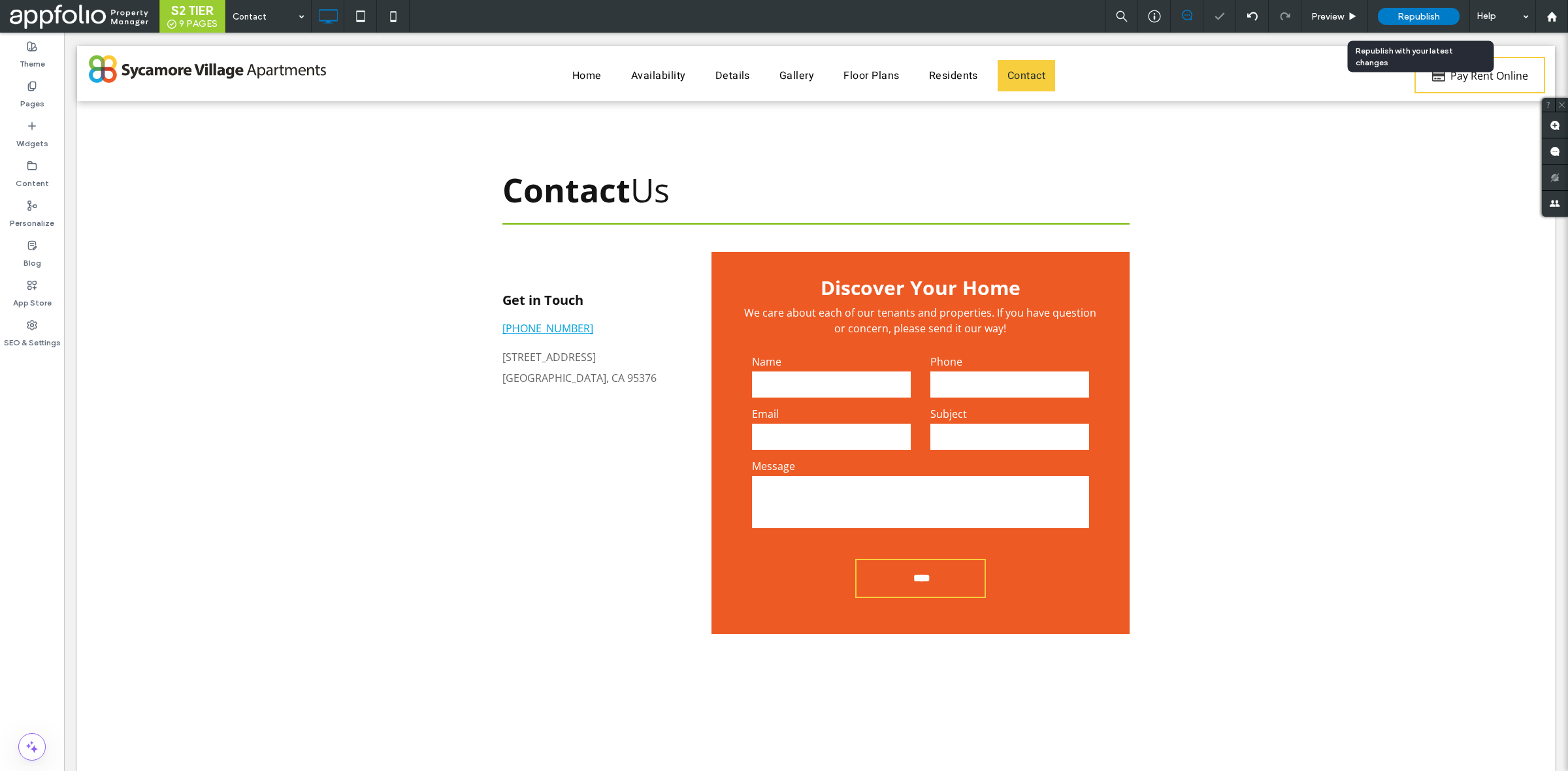
click at [1408, 18] on span "Republish" at bounding box center [1418, 17] width 42 height 11
click at [772, 106] on div "Contact Us Click To Paste Row + Add Section" at bounding box center [816, 170] width 1478 height 138
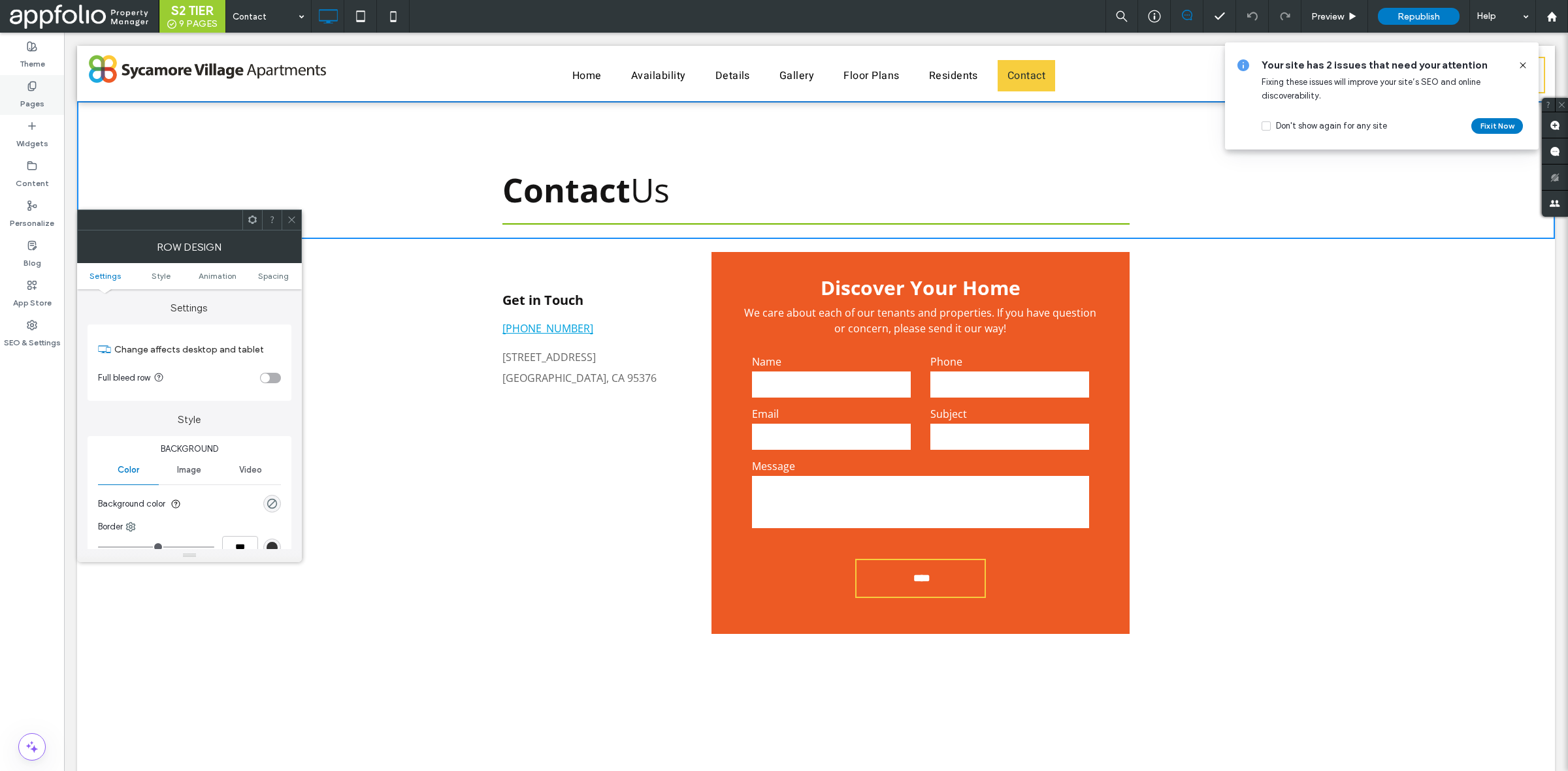
click at [37, 105] on label "Pages" at bounding box center [32, 101] width 24 height 18
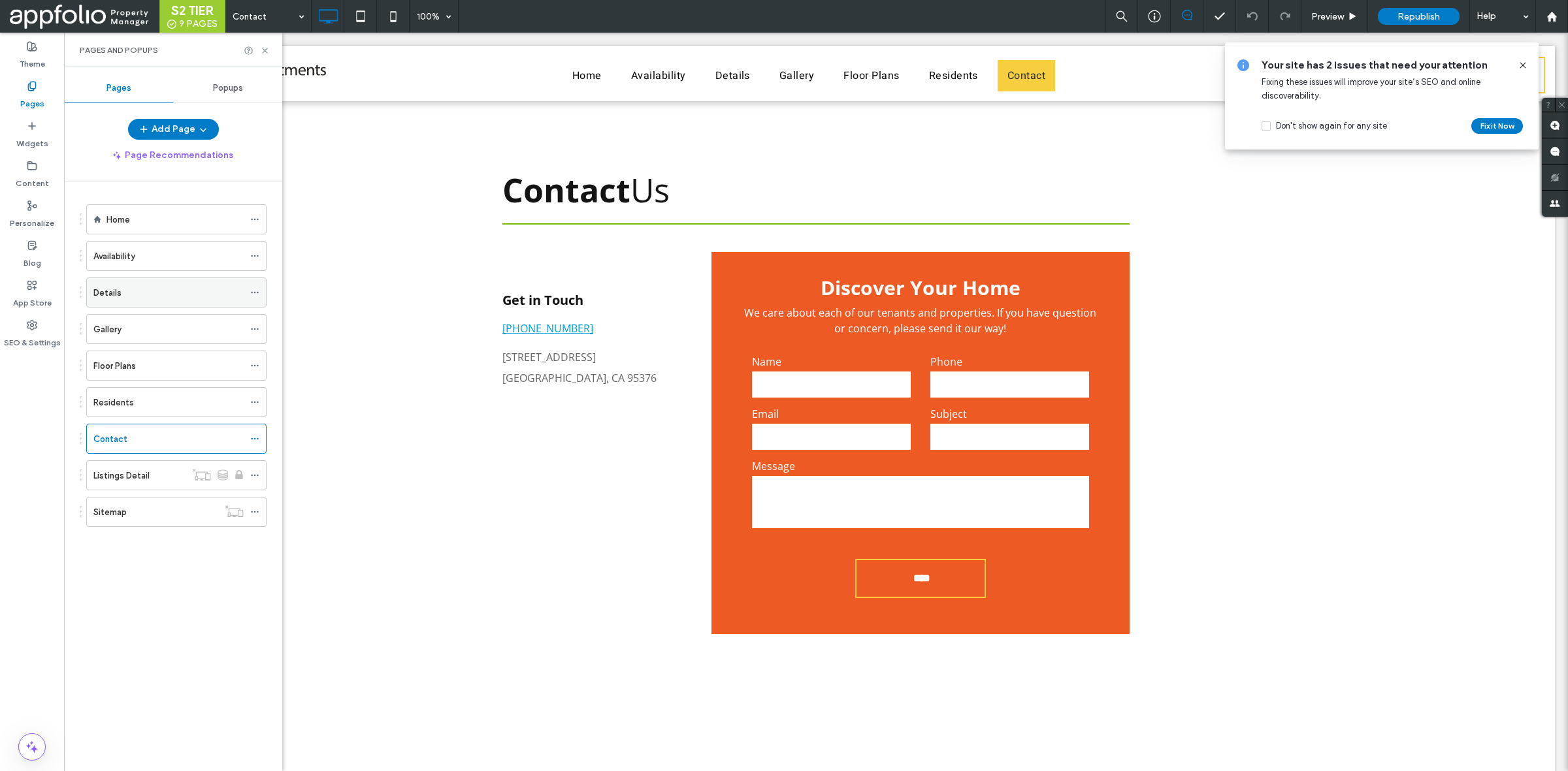
click at [163, 295] on div "Details" at bounding box center [168, 293] width 150 height 14
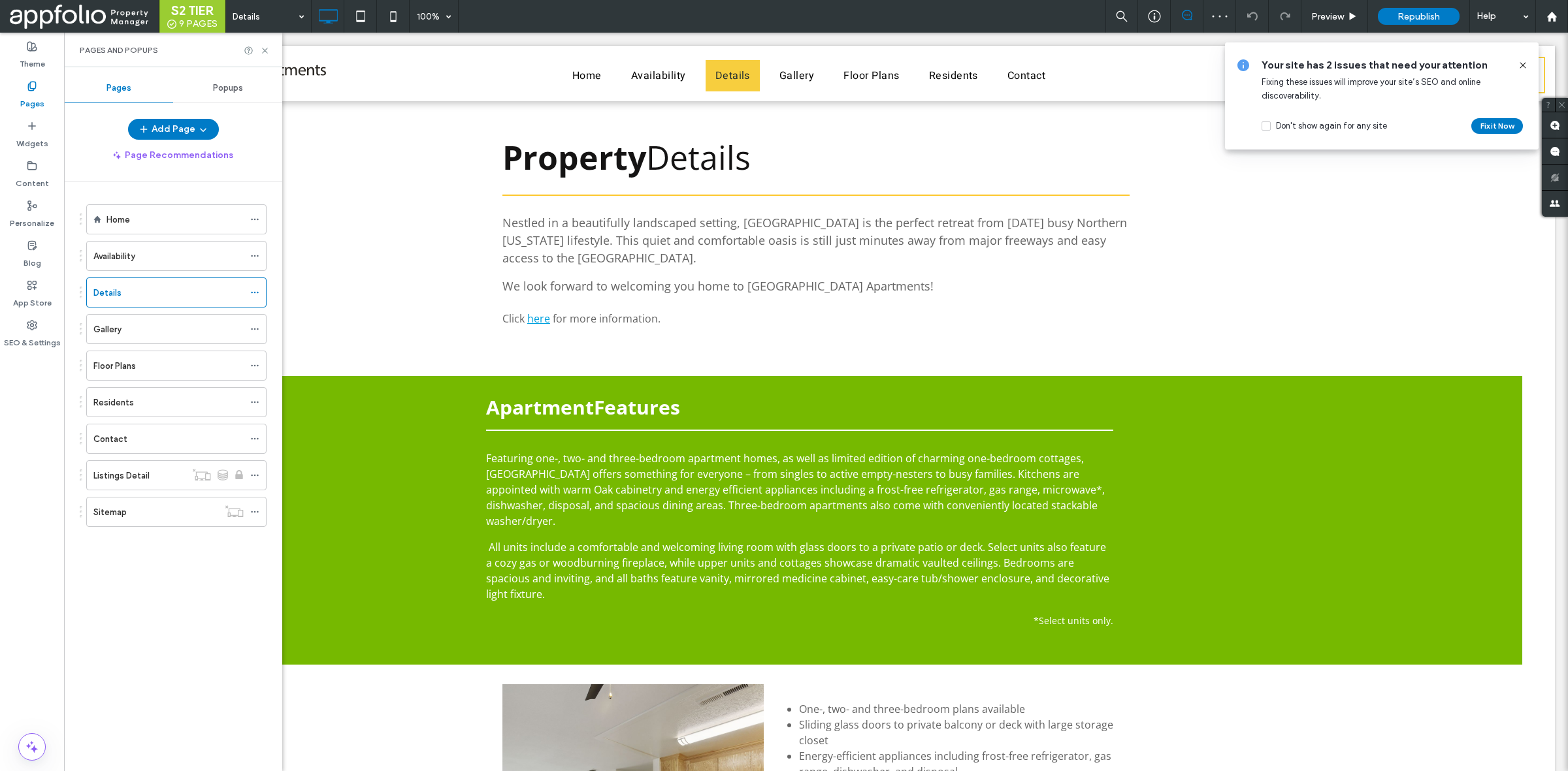
scroll to position [919, 0]
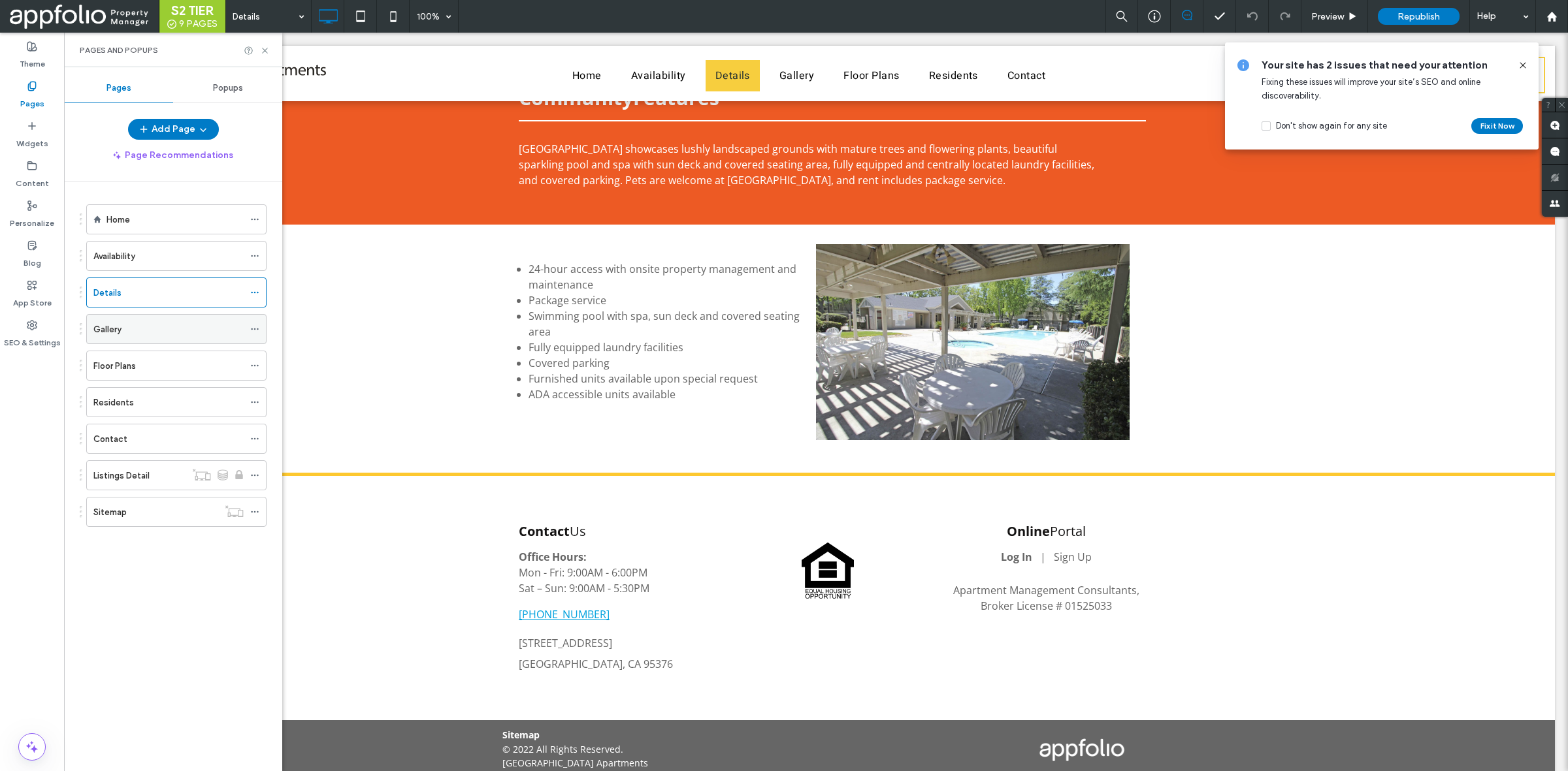
click at [137, 324] on div "Gallery" at bounding box center [168, 330] width 150 height 14
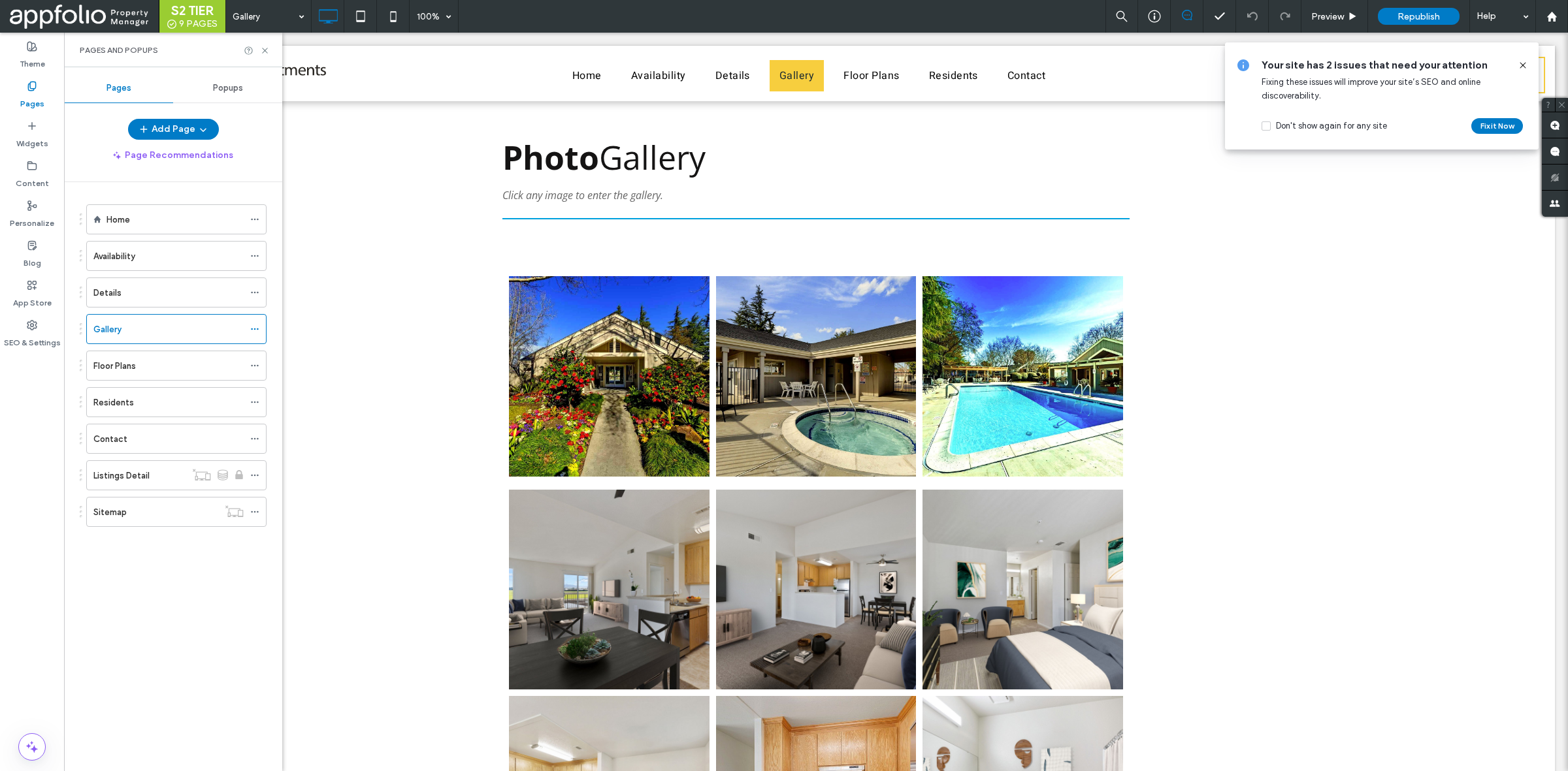
scroll to position [0, 0]
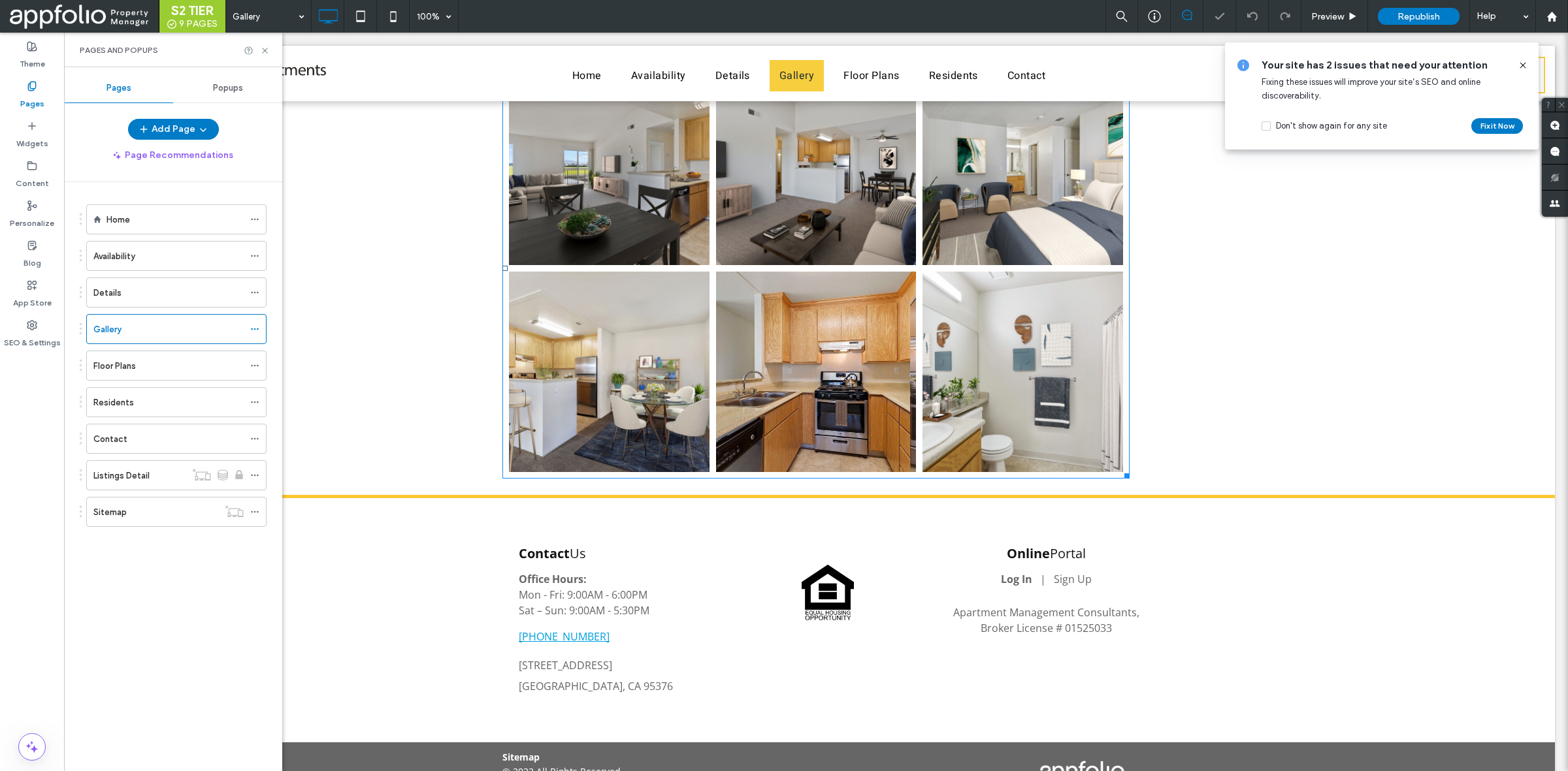
scroll to position [464, 0]
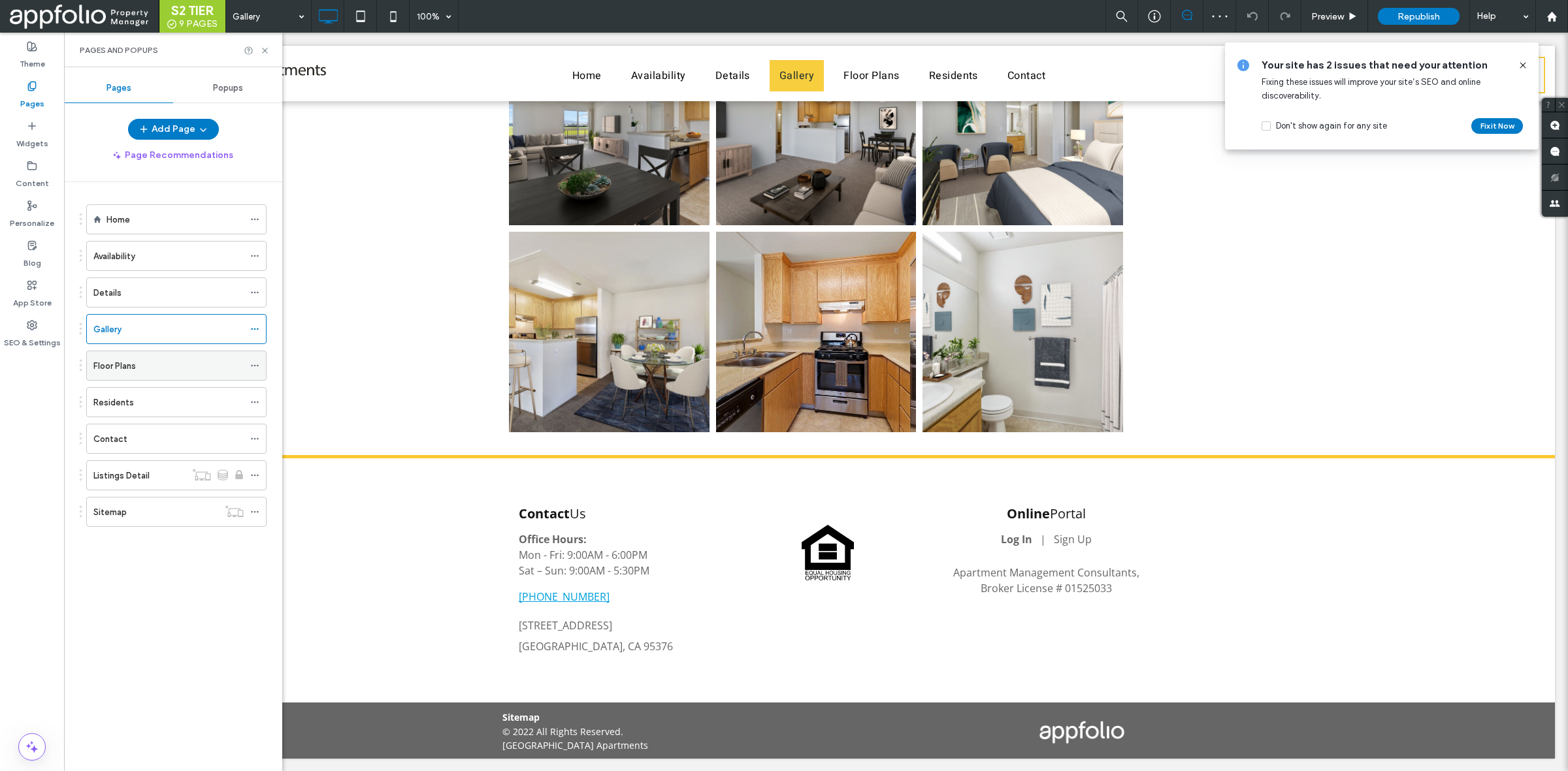
click at [168, 376] on div "Floor Plans" at bounding box center [168, 366] width 150 height 29
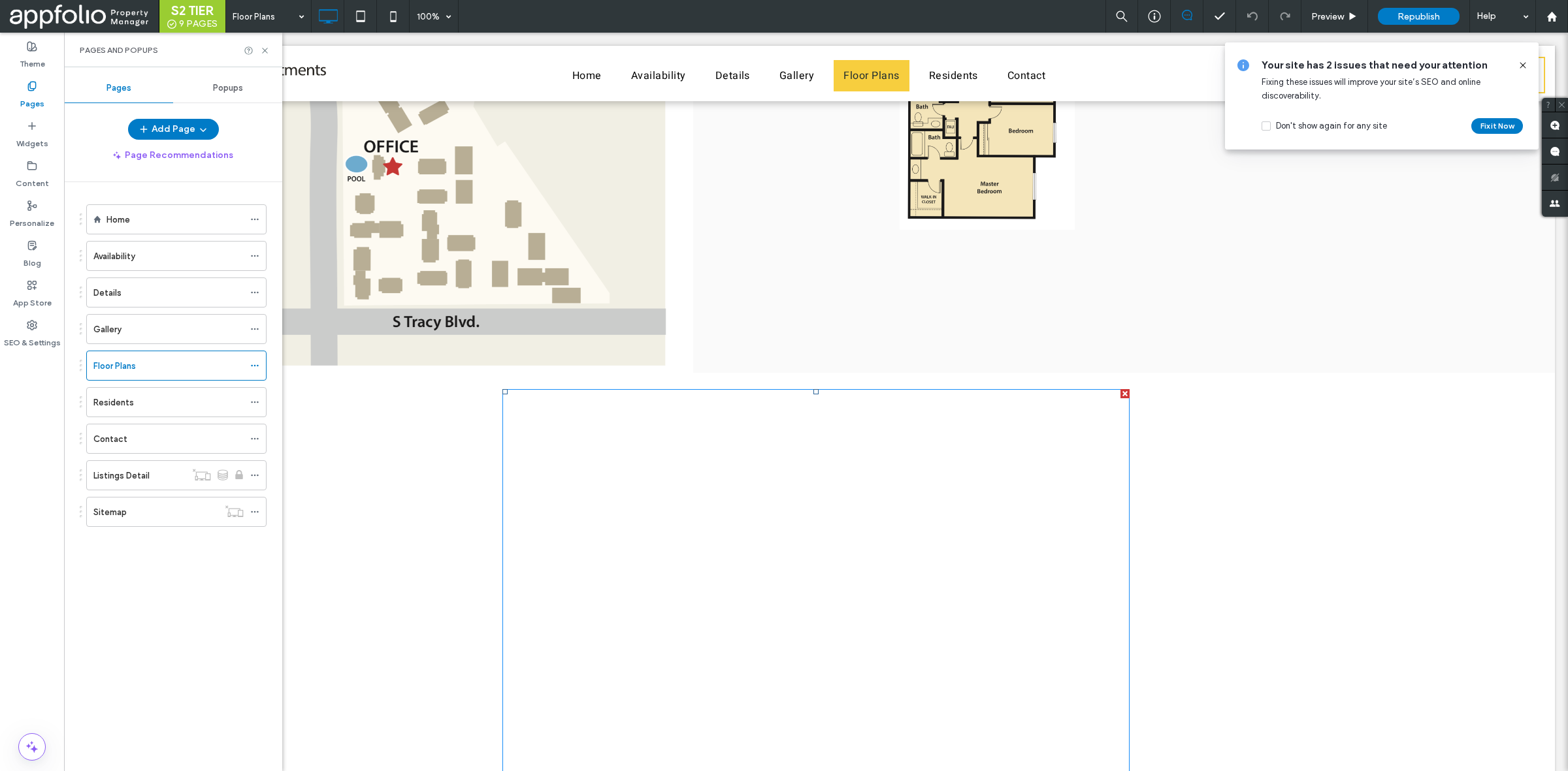
scroll to position [613, 0]
click at [502, 391] on span at bounding box center [502, 391] width 0 height 0
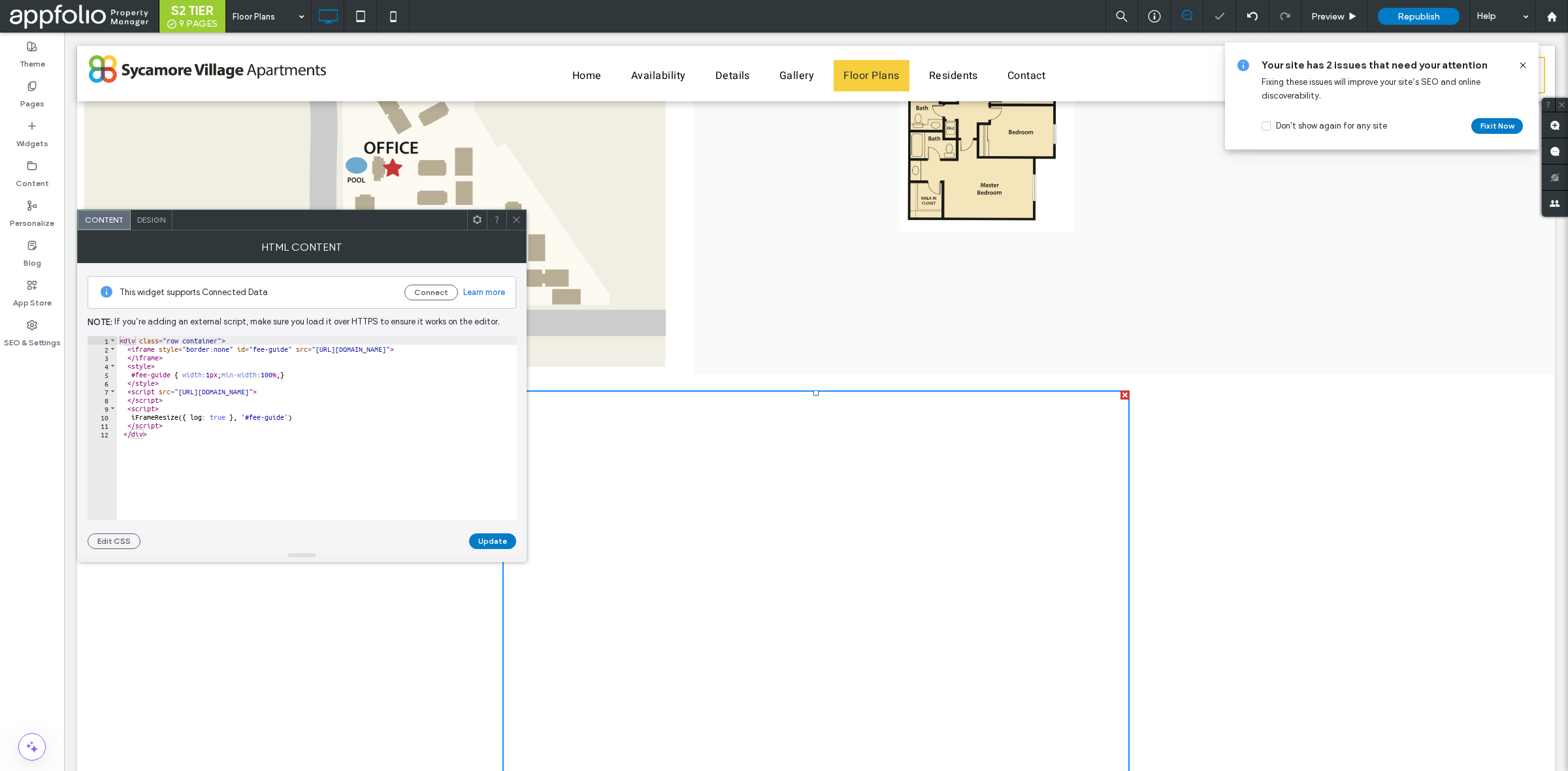
click at [510, 216] on div at bounding box center [517, 220] width 20 height 20
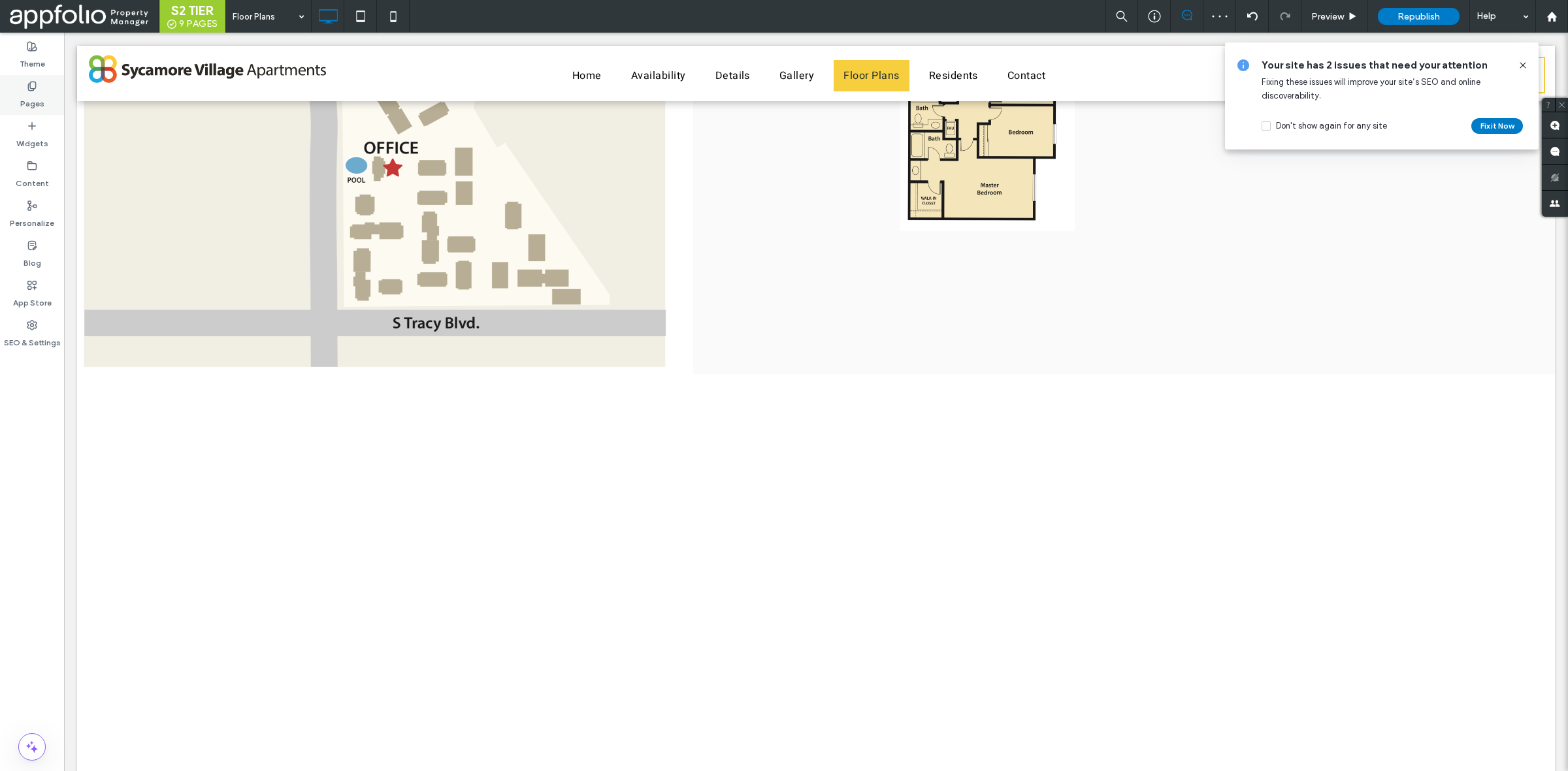
click at [59, 76] on div "Pages" at bounding box center [32, 95] width 64 height 40
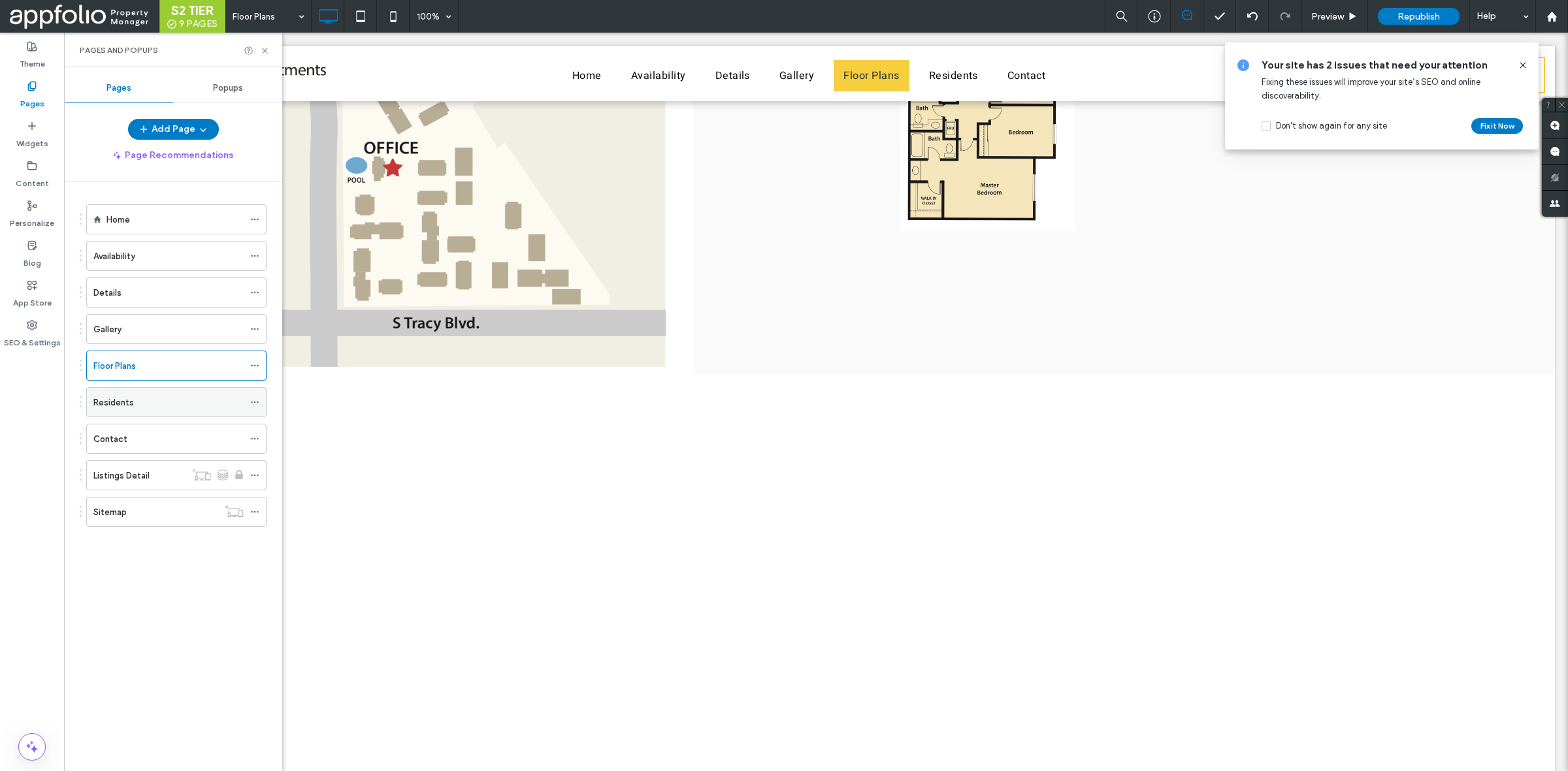
click at [149, 413] on div "Residents" at bounding box center [168, 402] width 150 height 29
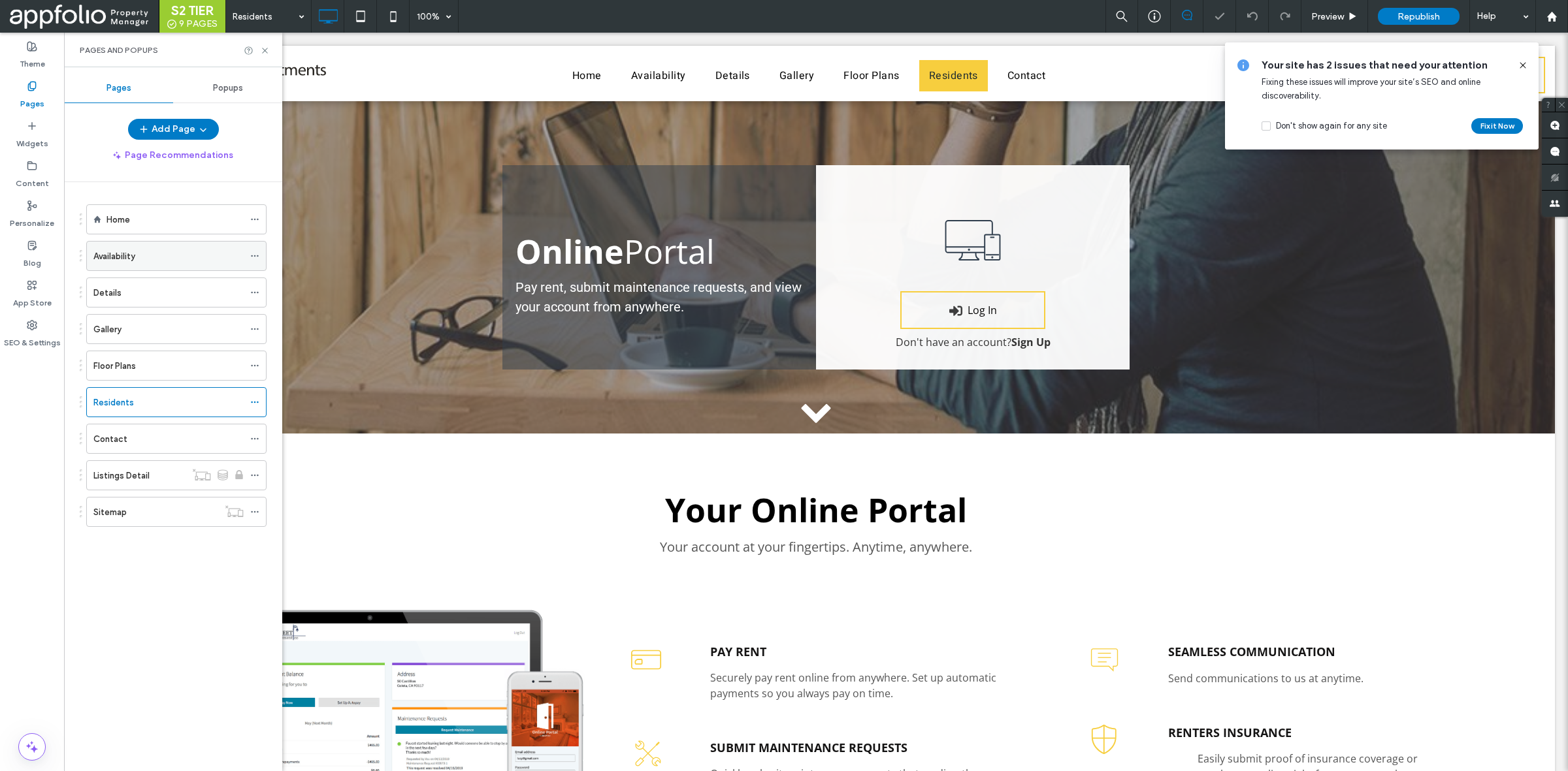
scroll to position [619, 0]
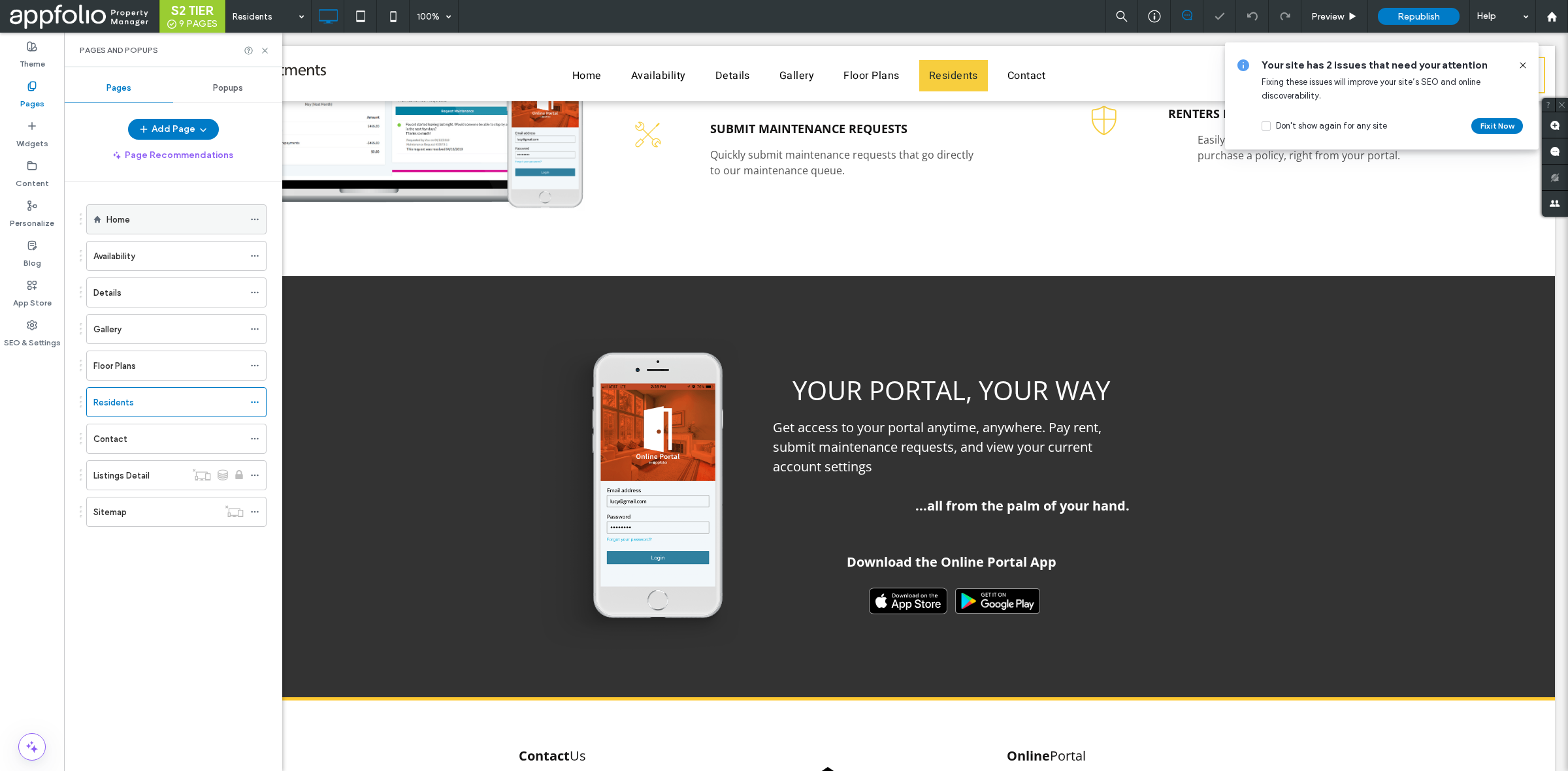
click at [132, 233] on div "Home" at bounding box center [174, 220] width 137 height 29
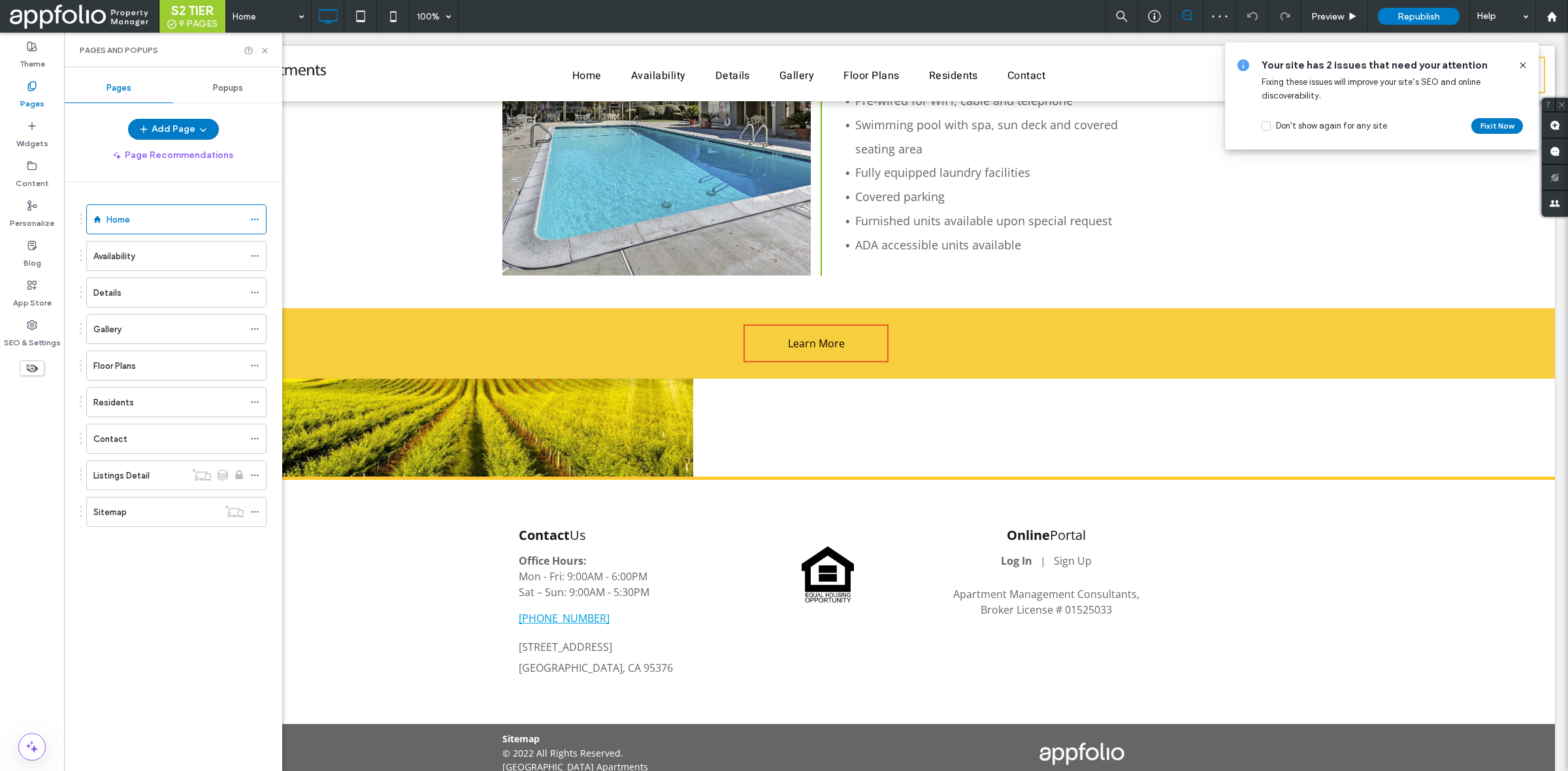
scroll to position [1184, 0]
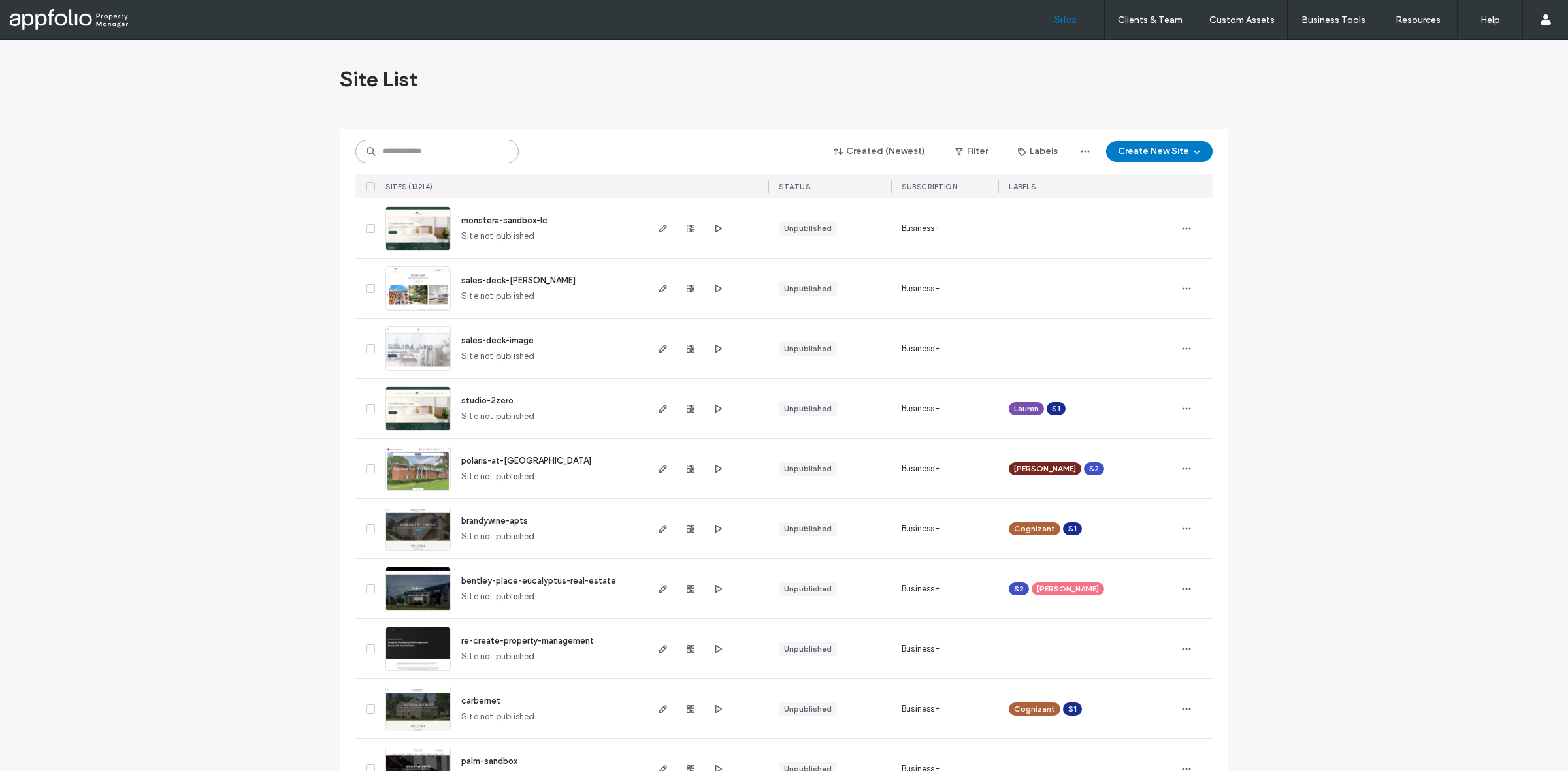
paste input "**********"
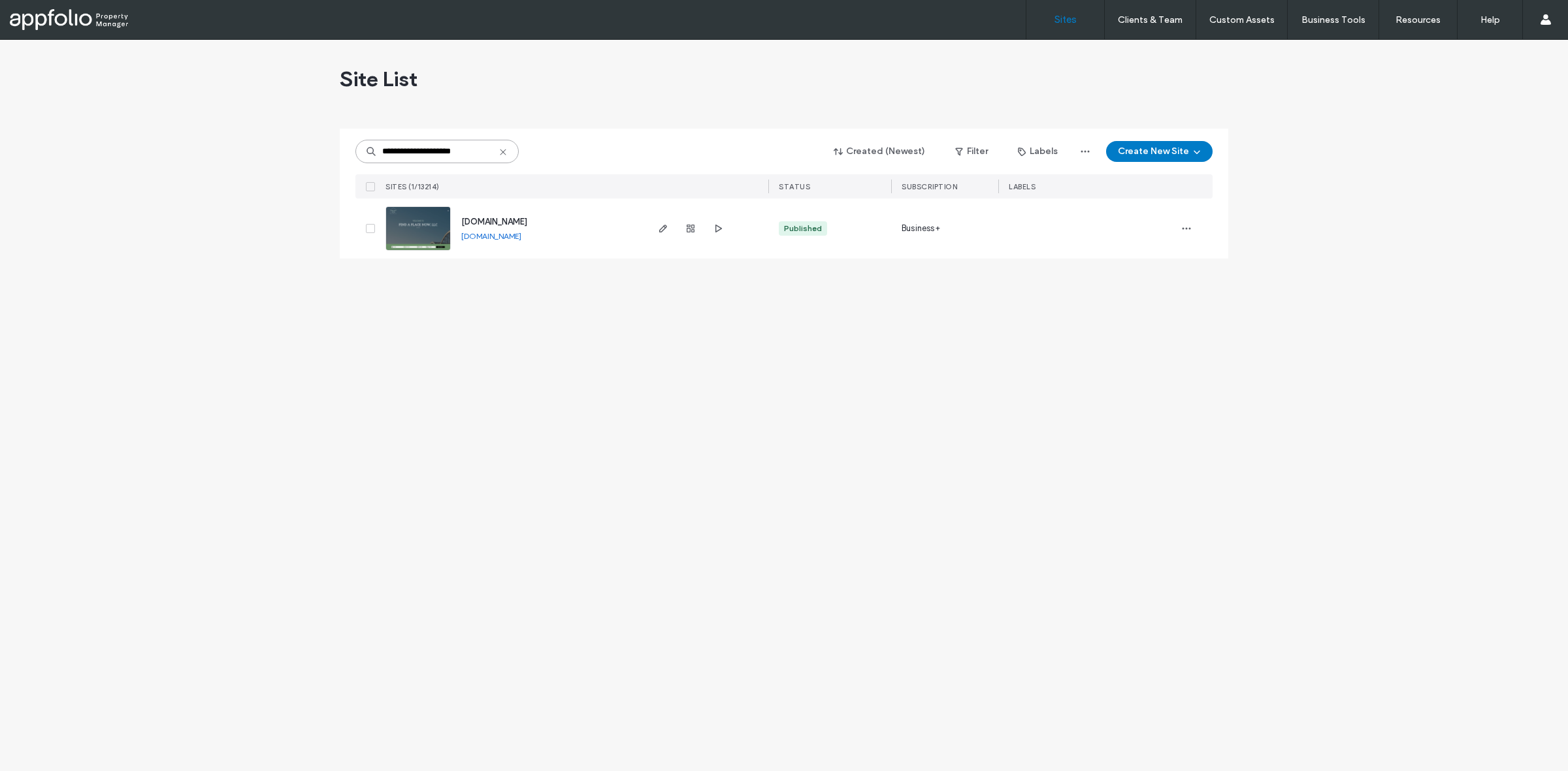
type input "**********"
click at [417, 234] on link at bounding box center [418, 229] width 65 height 44
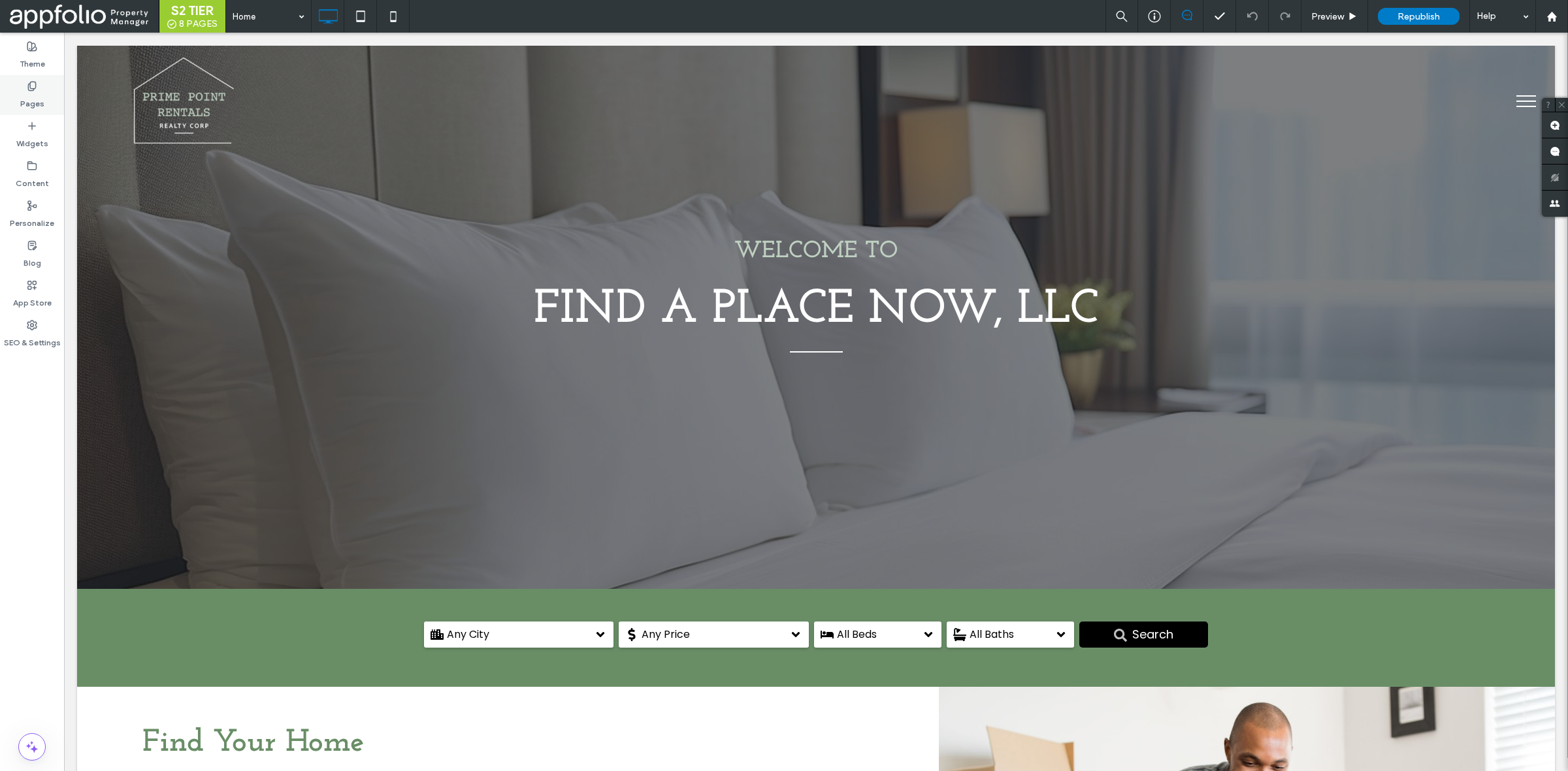
click at [56, 87] on div "Pages" at bounding box center [32, 95] width 64 height 40
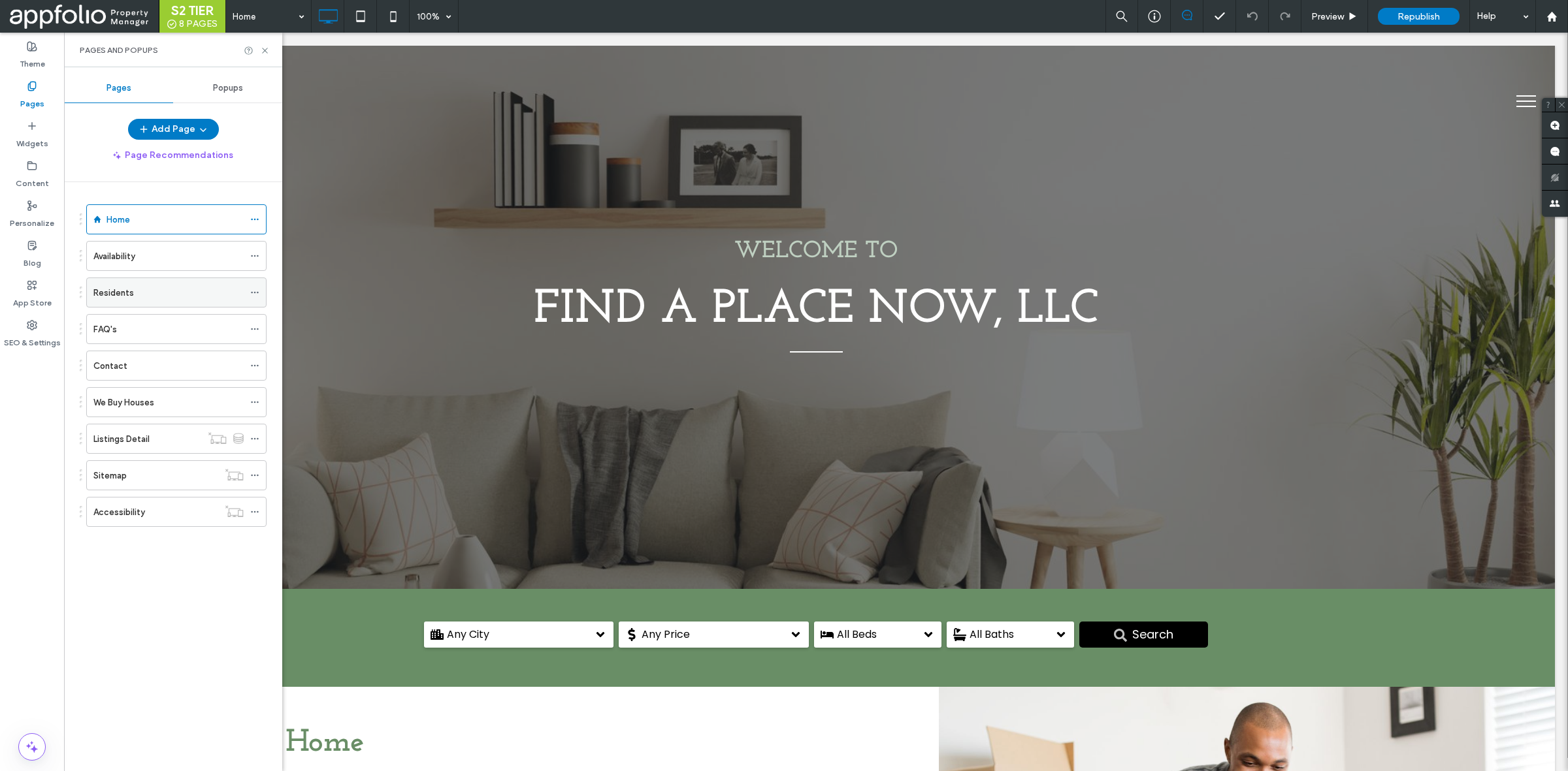
click at [128, 281] on div "Residents" at bounding box center [168, 293] width 150 height 29
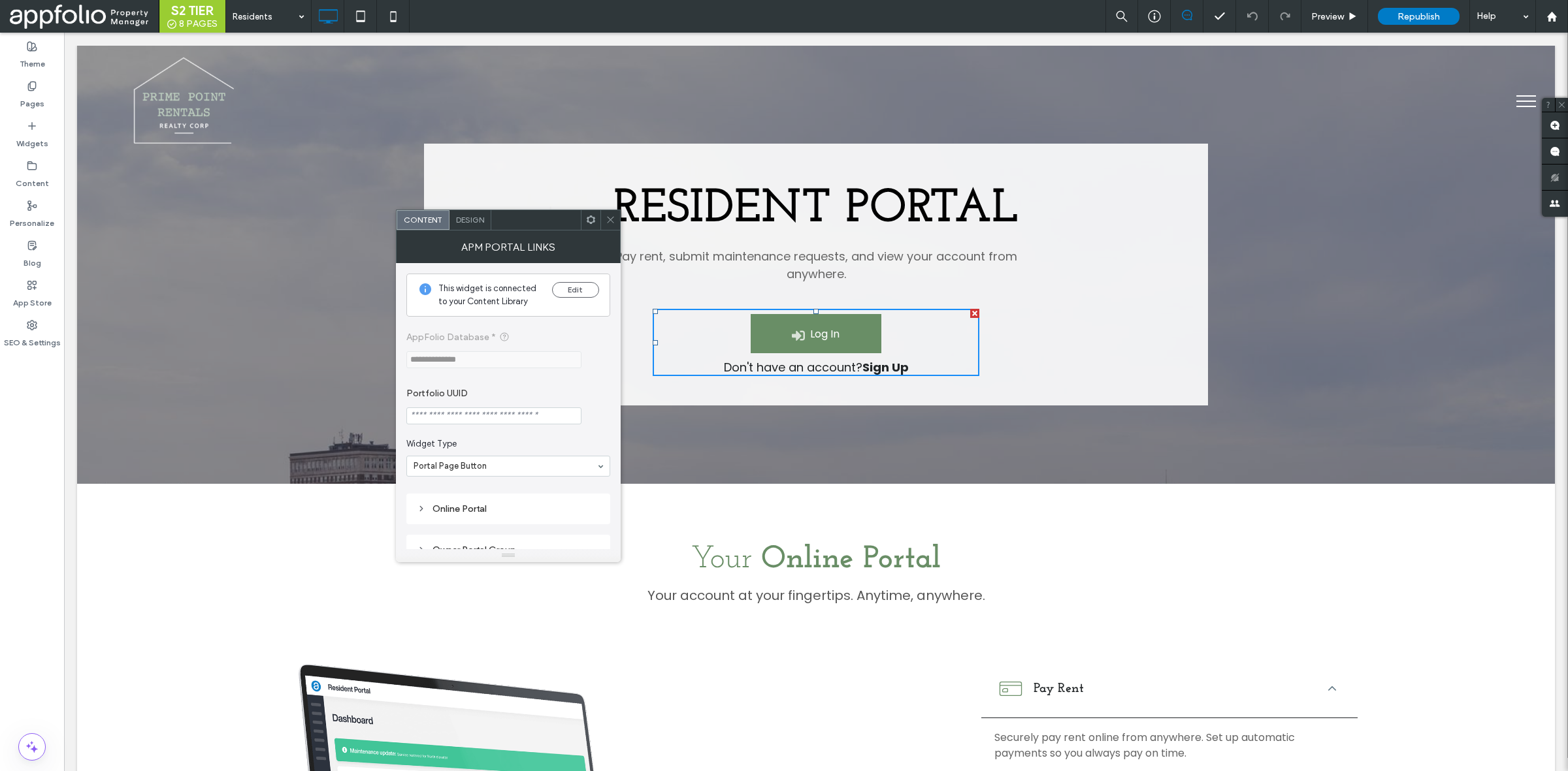
click at [609, 217] on icon at bounding box center [610, 220] width 10 height 10
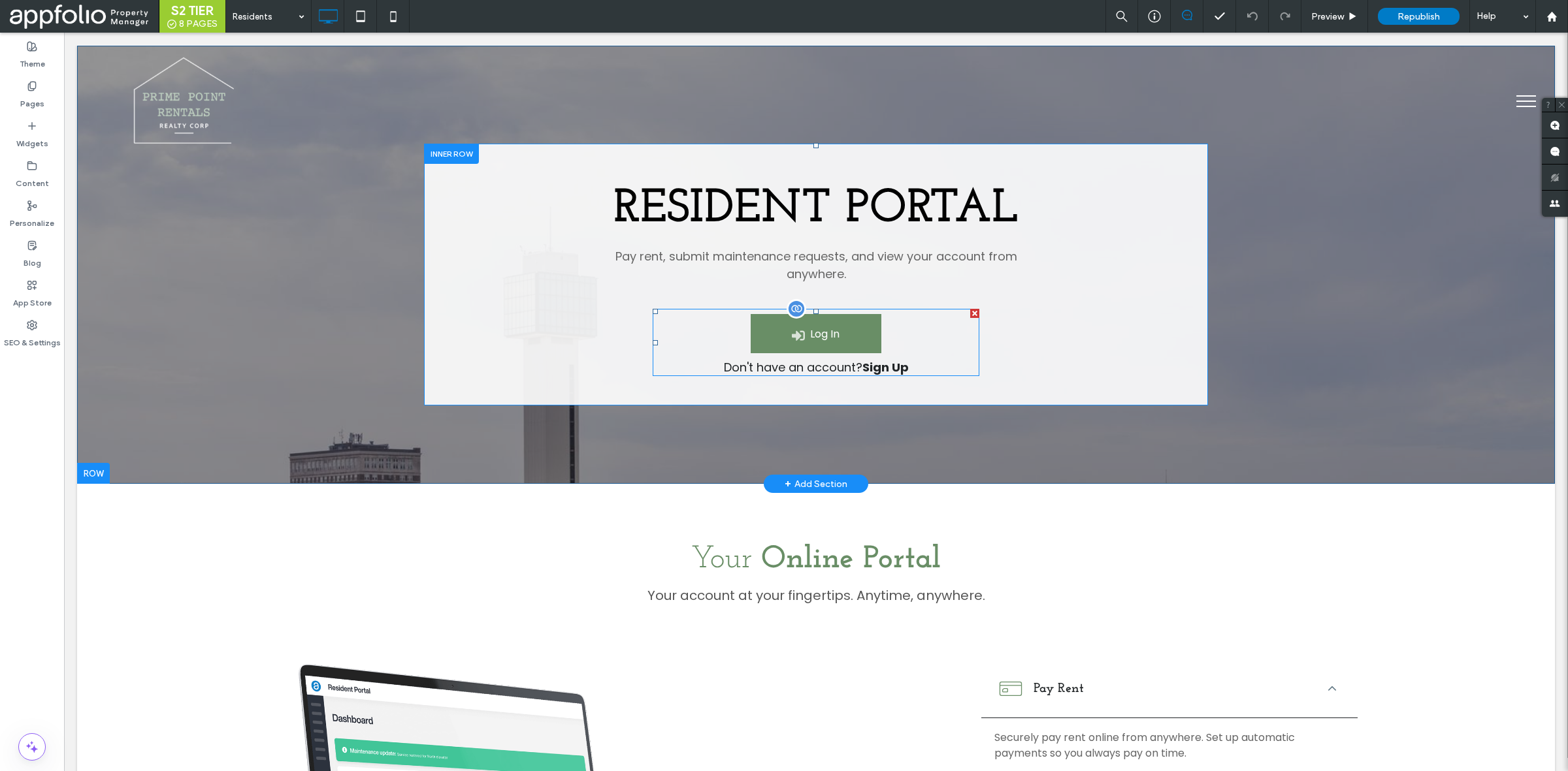
click at [735, 314] on span at bounding box center [816, 343] width 327 height 67
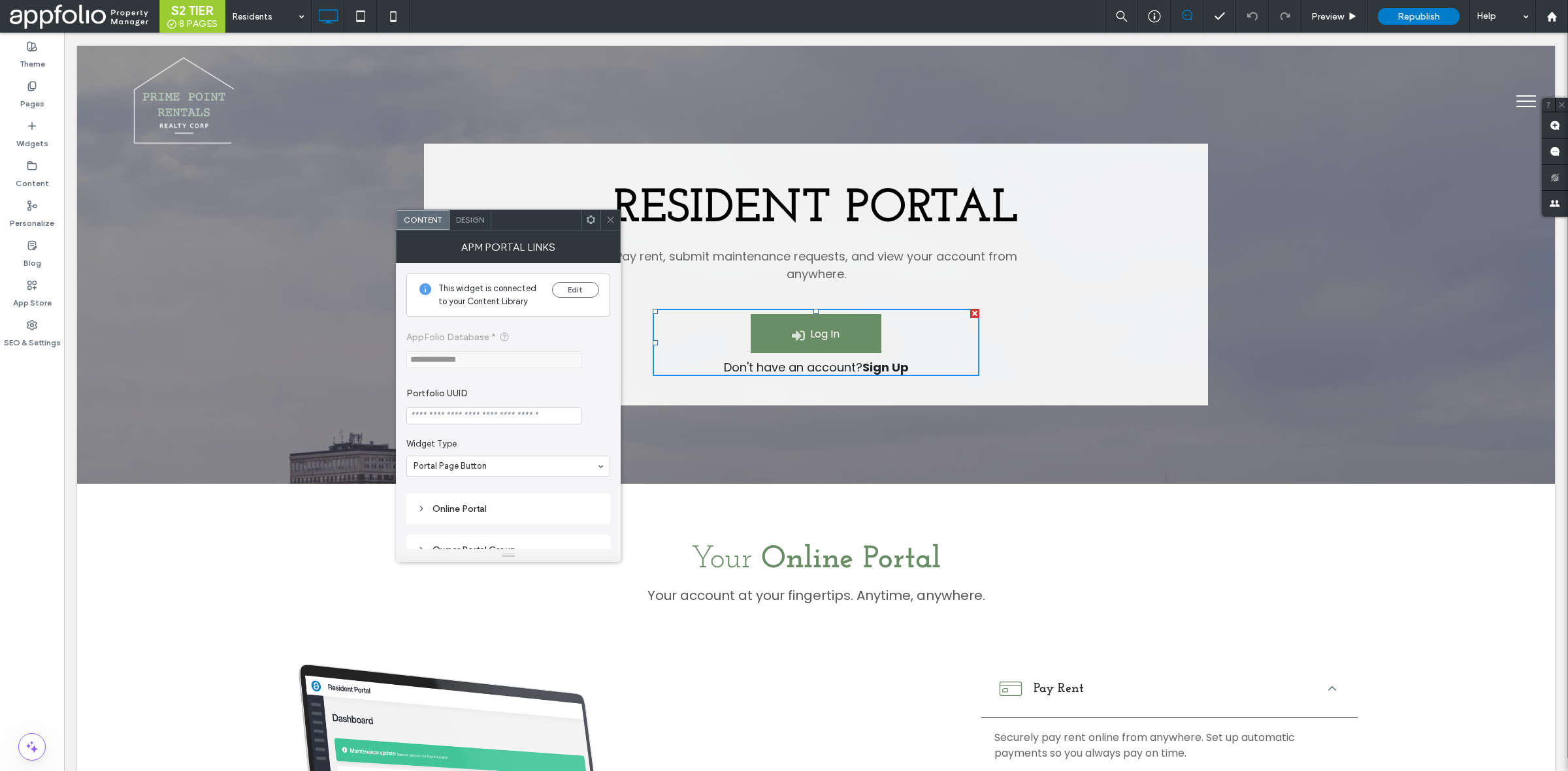
click at [613, 213] on span at bounding box center [610, 220] width 10 height 20
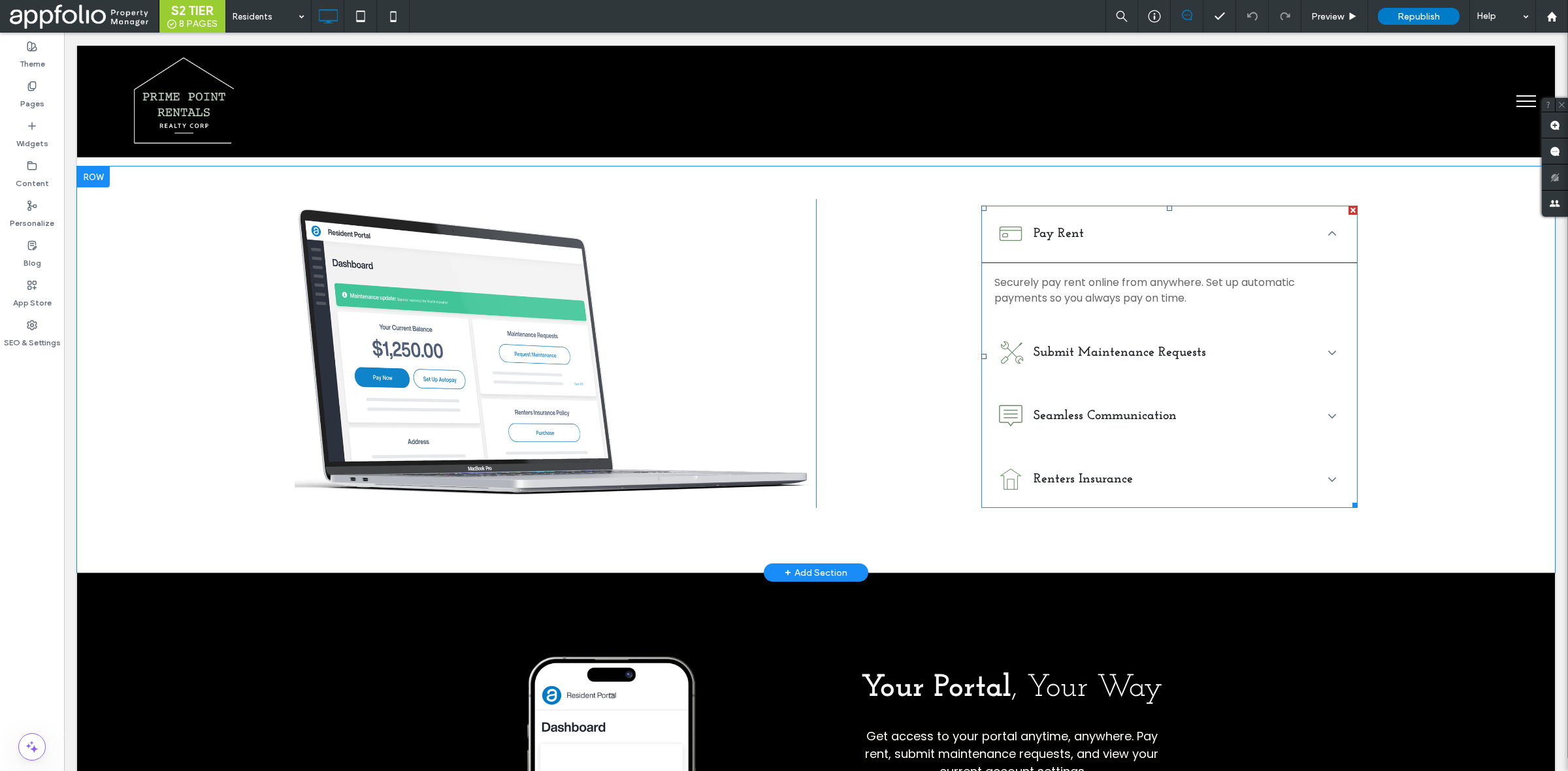
scroll to position [374, 0]
